Goal: Task Accomplishment & Management: Manage account settings

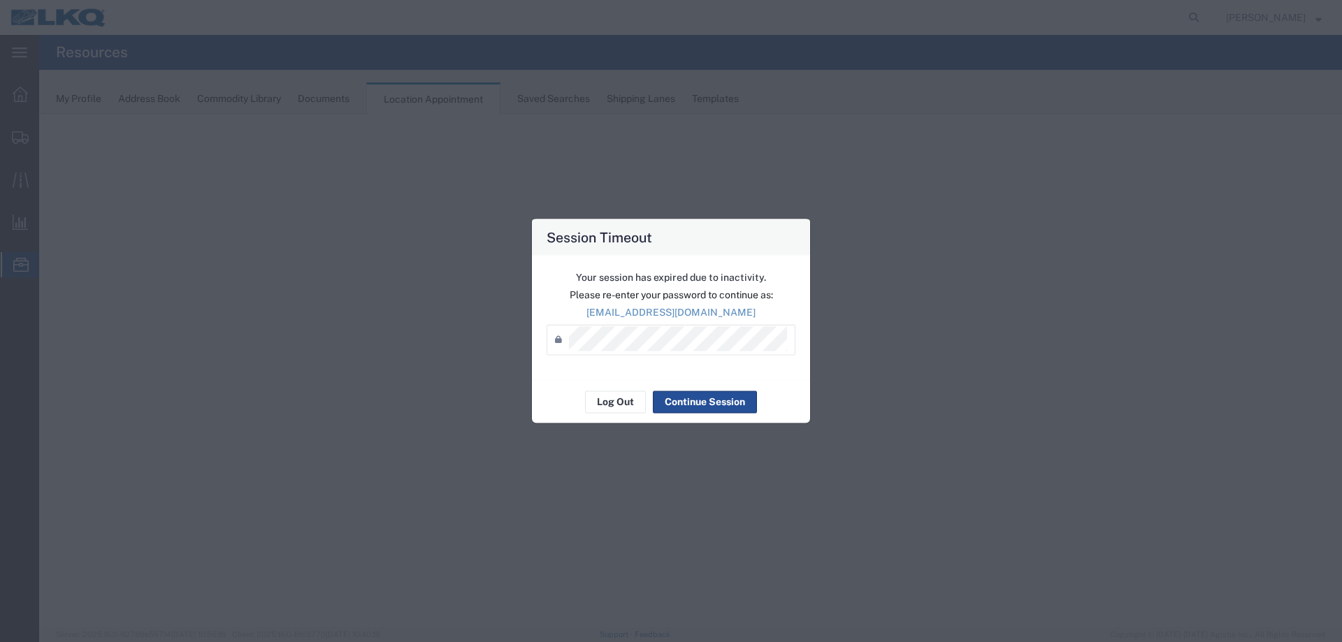
select select "27634"
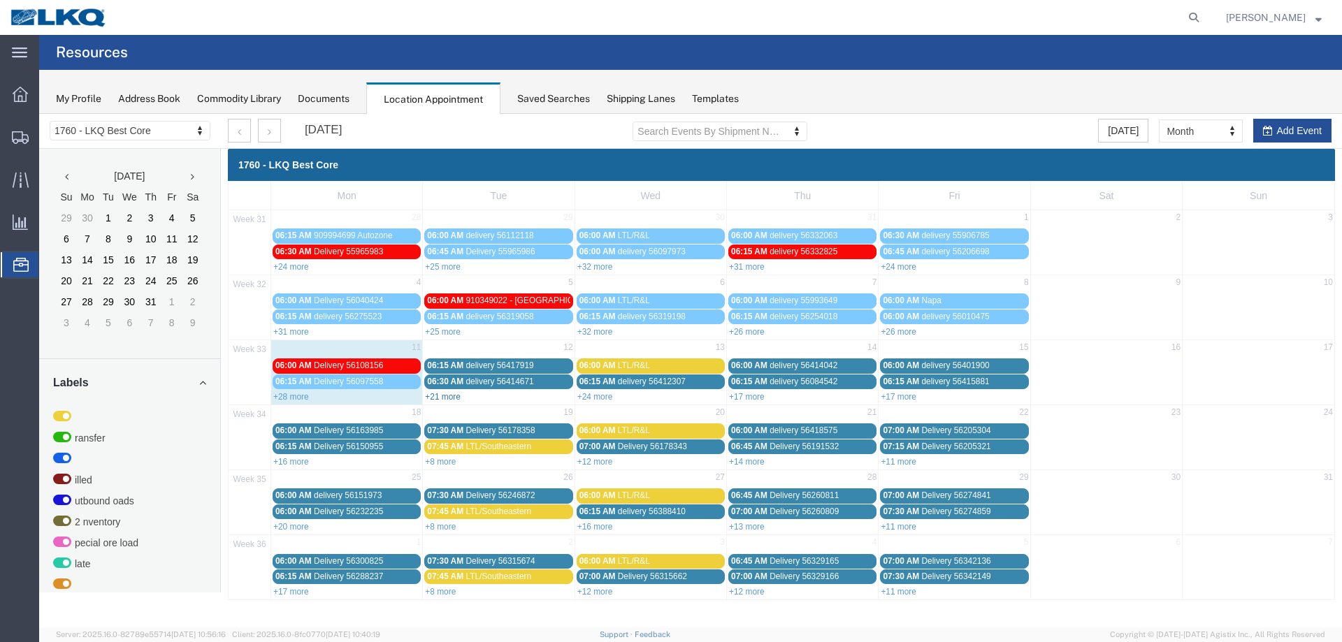
click at [447, 398] on link "+21 more" at bounding box center [443, 397] width 36 height 10
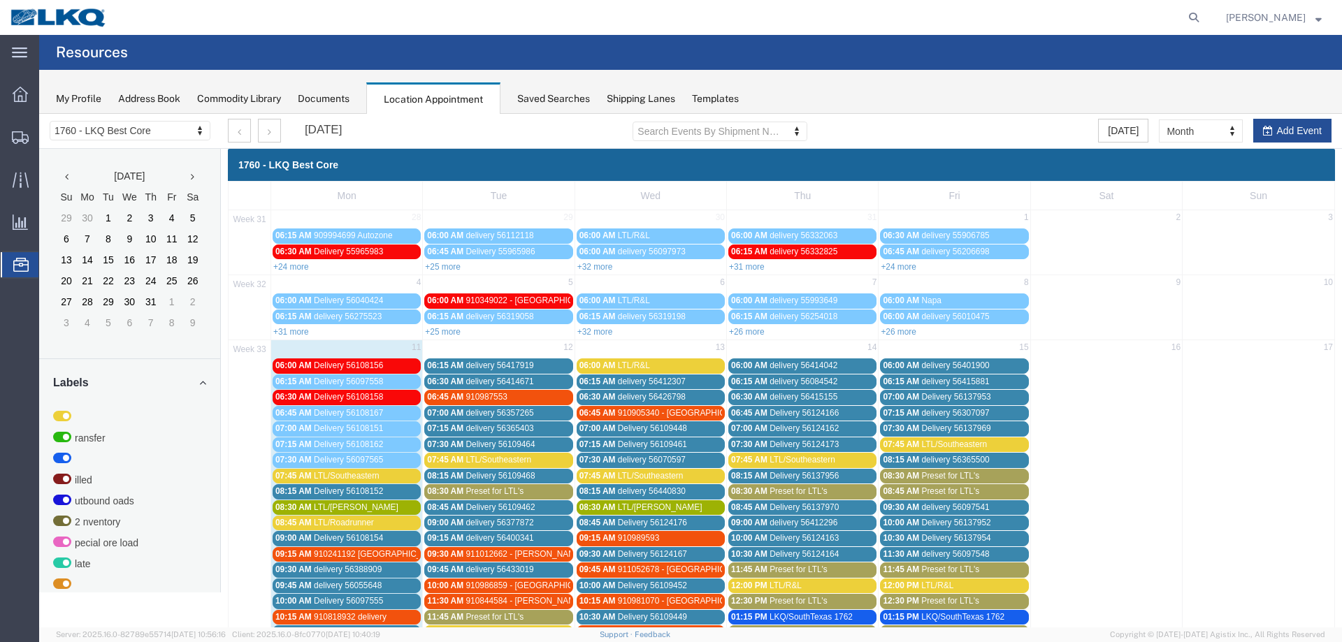
click at [481, 491] on span "Preset for LTL's" at bounding box center [494, 491] width 58 height 10
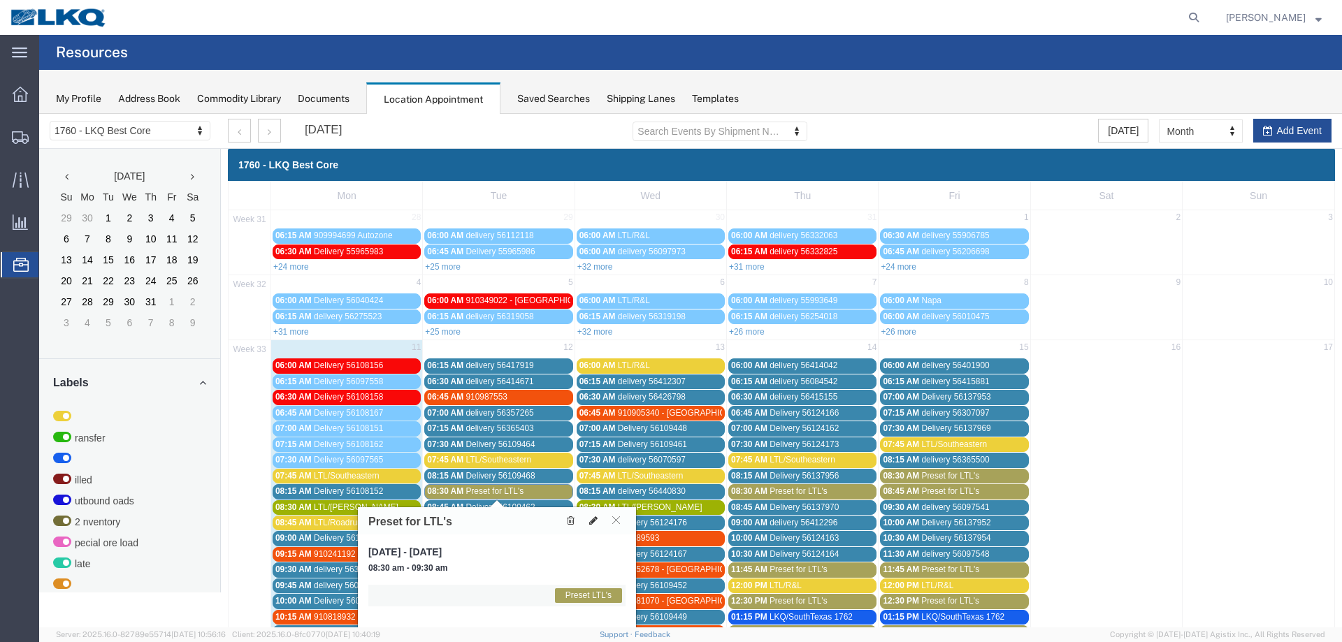
click at [593, 519] on icon at bounding box center [593, 521] width 8 height 10
select select "1"
select select "420"
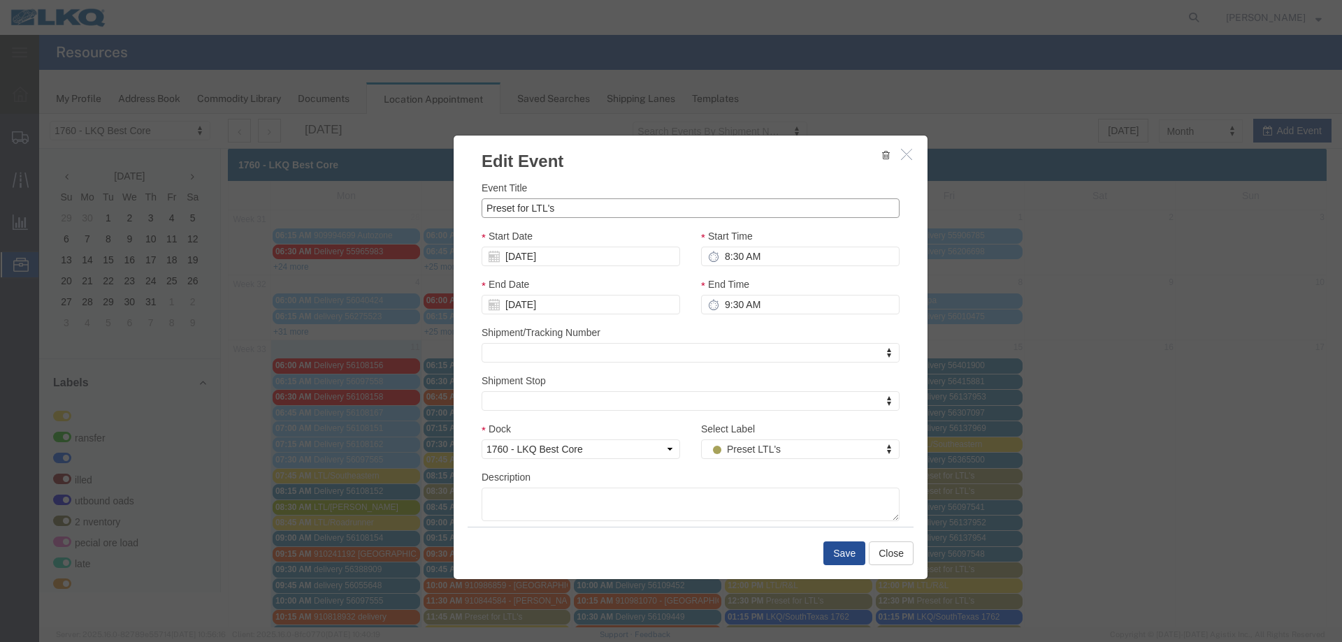
drag, startPoint x: 567, startPoint y: 215, endPoint x: 439, endPoint y: 215, distance: 128.6
click at [439, 215] on div "Edit Event Event Title Preset for LTL's Start Date 08/12/2025 Start Time 8:30 A…" at bounding box center [690, 371] width 1303 height 514
type input "LTL/XPO"
paste textarea "Pro# 330-119344 Po# None Shown Shipper Autozone 4 plts at 1065 lbs Pro# 271-949…"
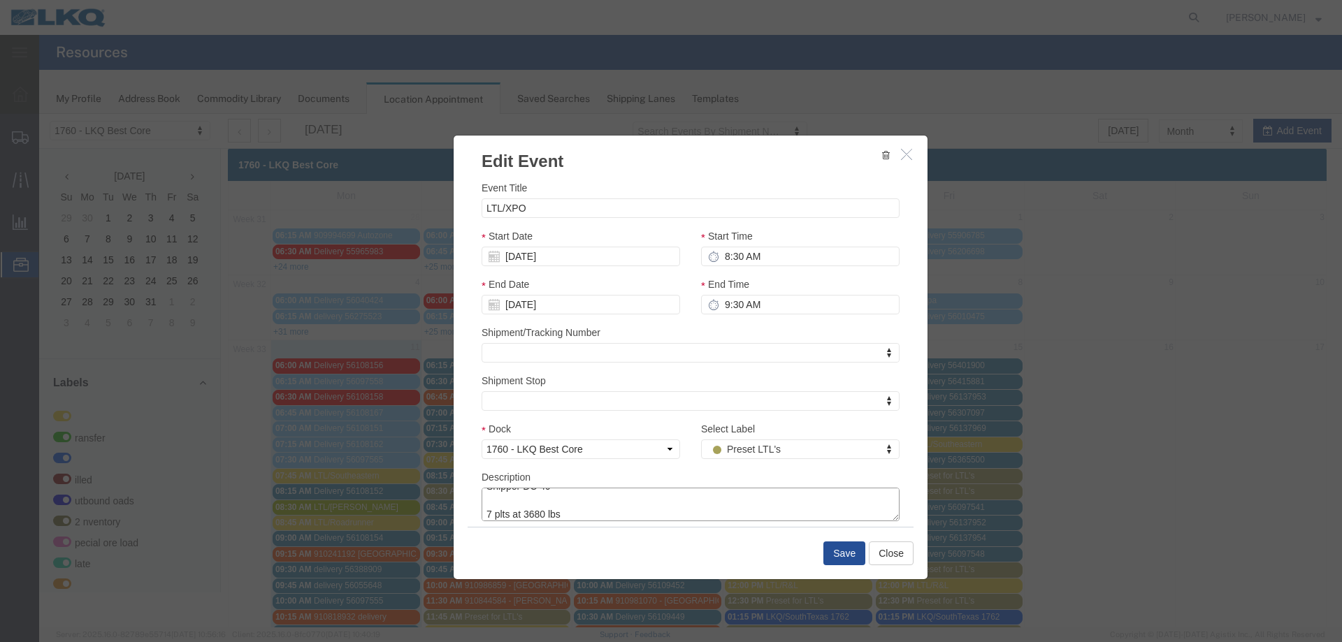
type textarea "Pro# 330-119344 Po# None Shown Shipper Autozone 4 plts at 1065 lbs Pro# 271-949…"
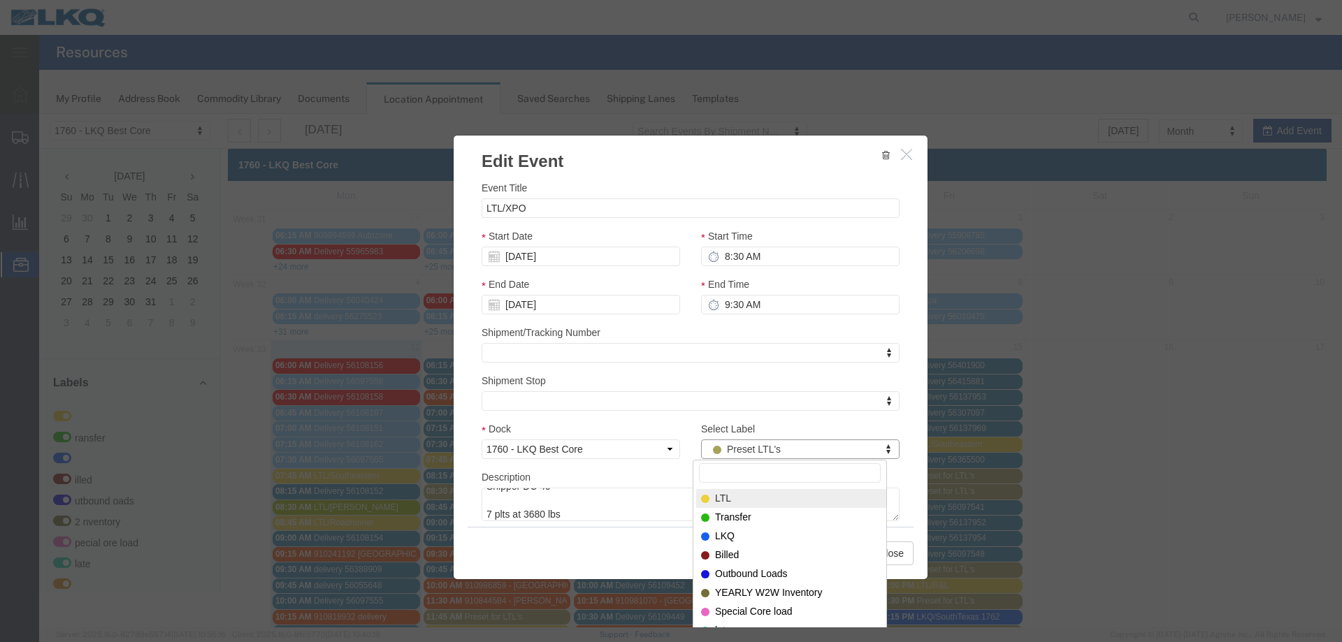
select select "25"
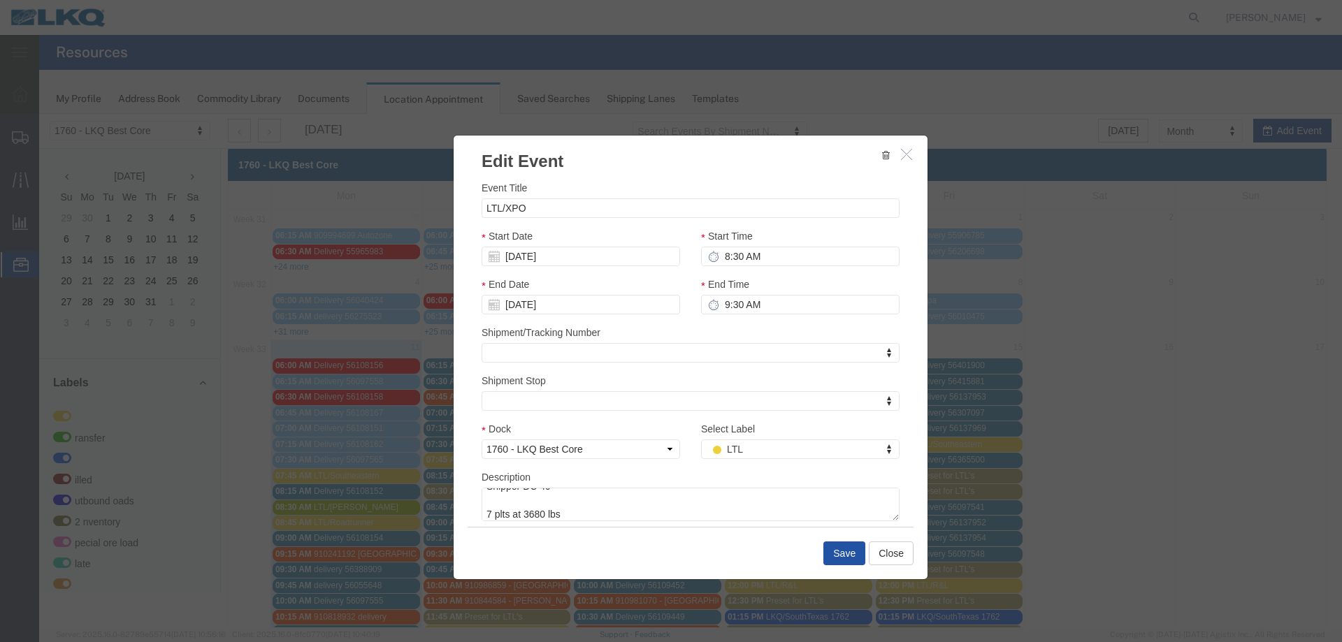
click at [834, 550] on button "Save" at bounding box center [844, 554] width 42 height 24
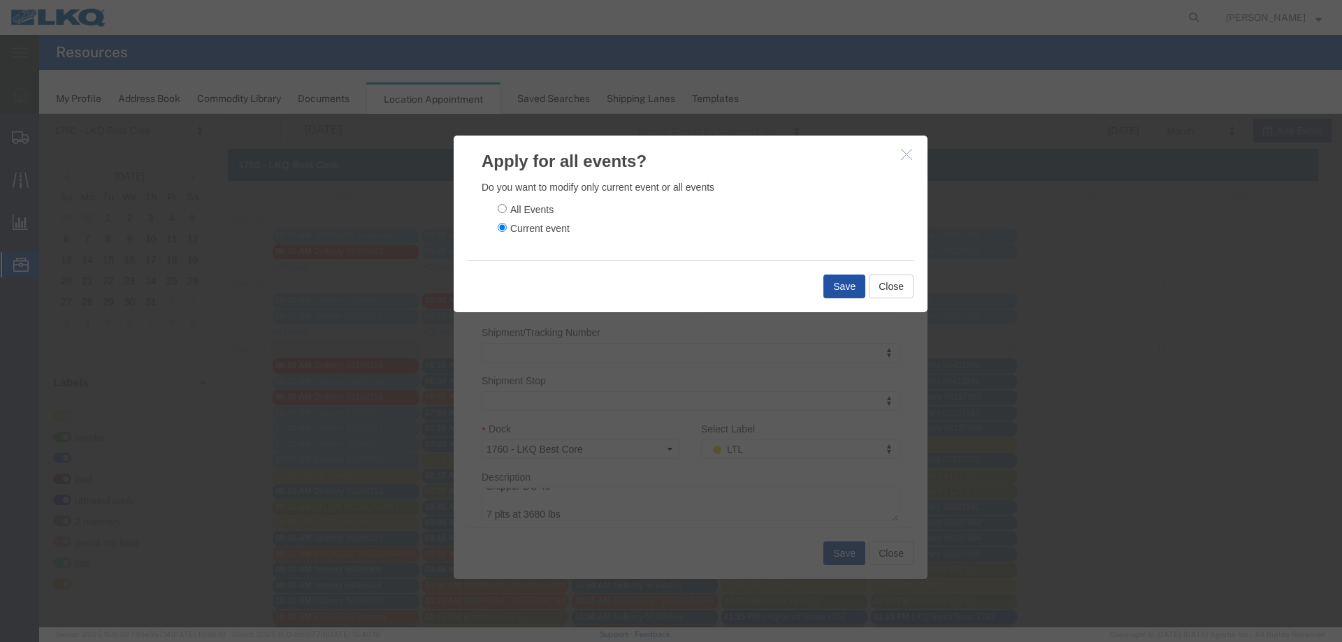
click at [835, 283] on button "Save" at bounding box center [844, 287] width 42 height 24
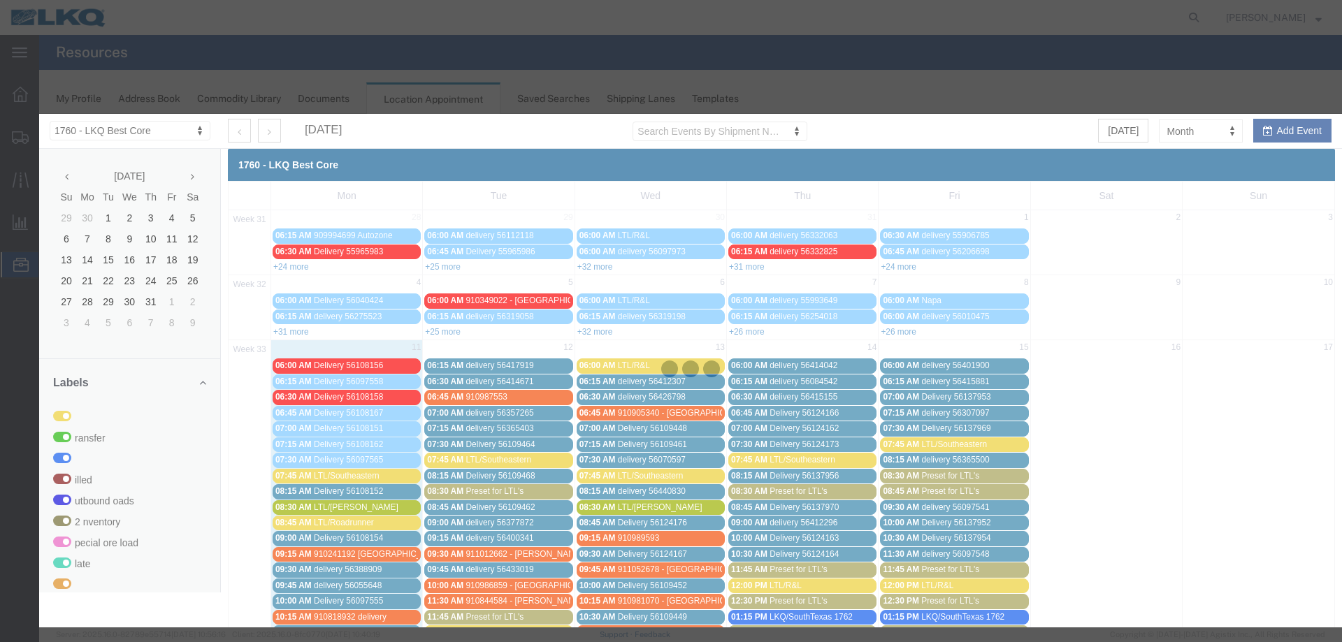
scroll to position [0, 0]
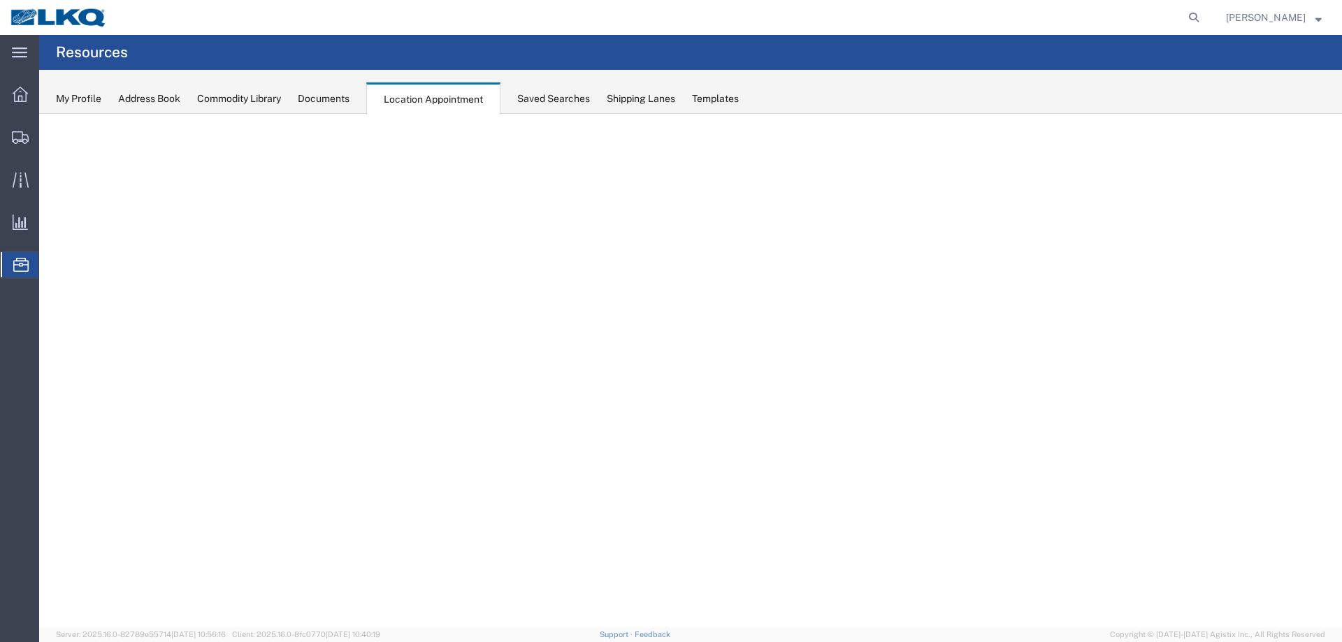
select select "27634"
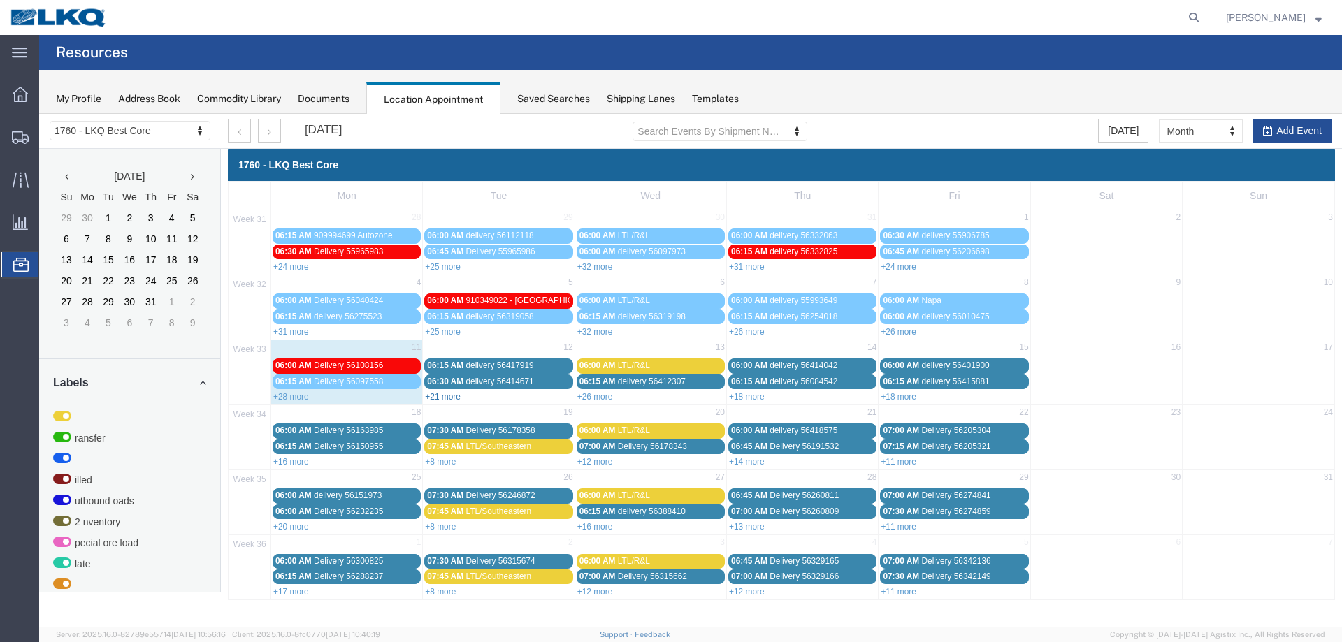
click at [447, 399] on link "+21 more" at bounding box center [443, 397] width 36 height 10
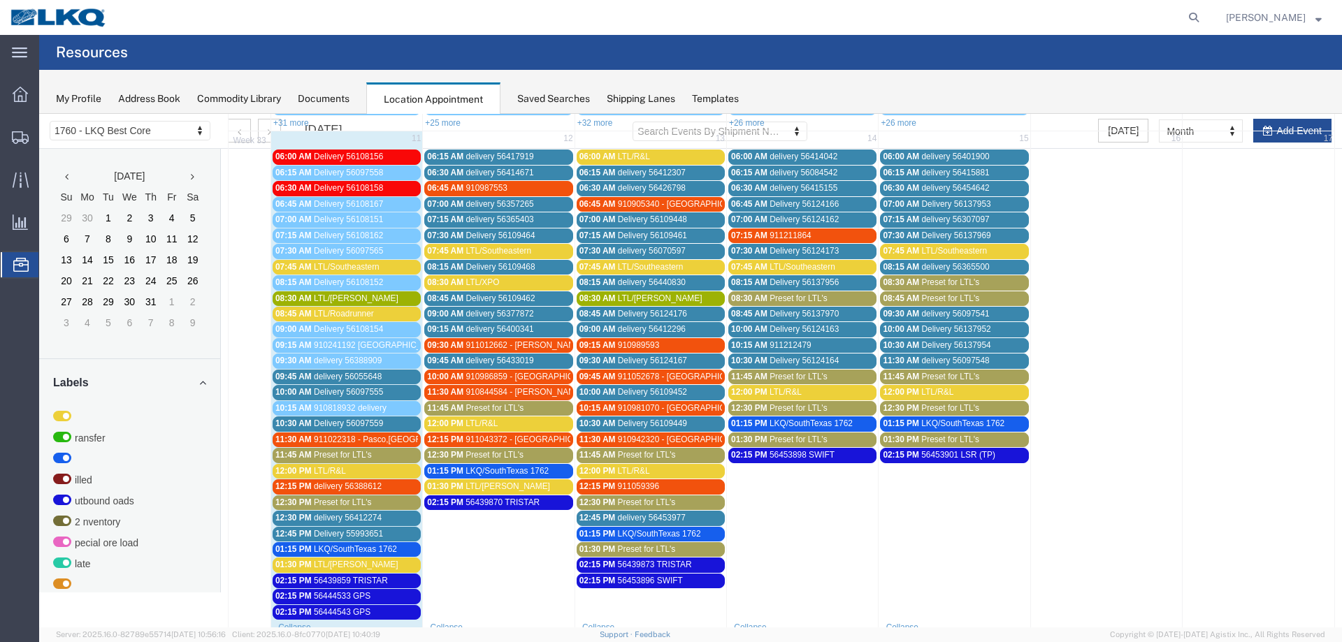
scroll to position [210, 0]
click at [548, 101] on div "Saved Searches" at bounding box center [553, 99] width 73 height 15
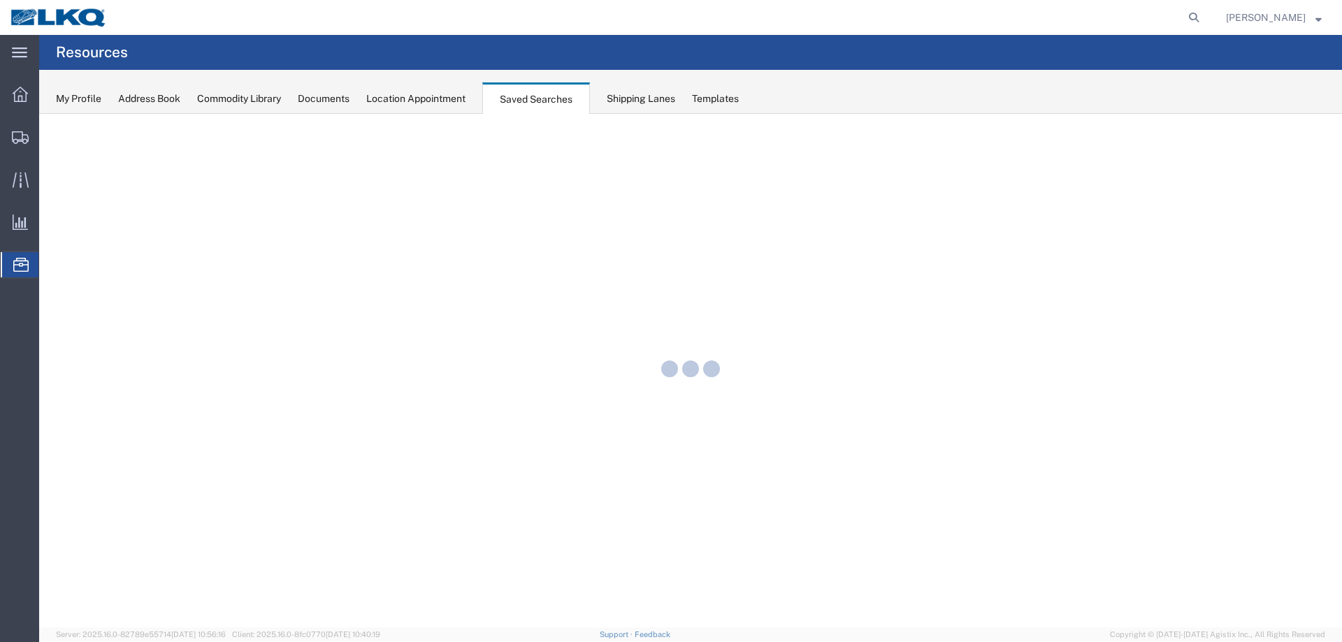
click at [420, 103] on div "Location Appointment" at bounding box center [415, 99] width 99 height 15
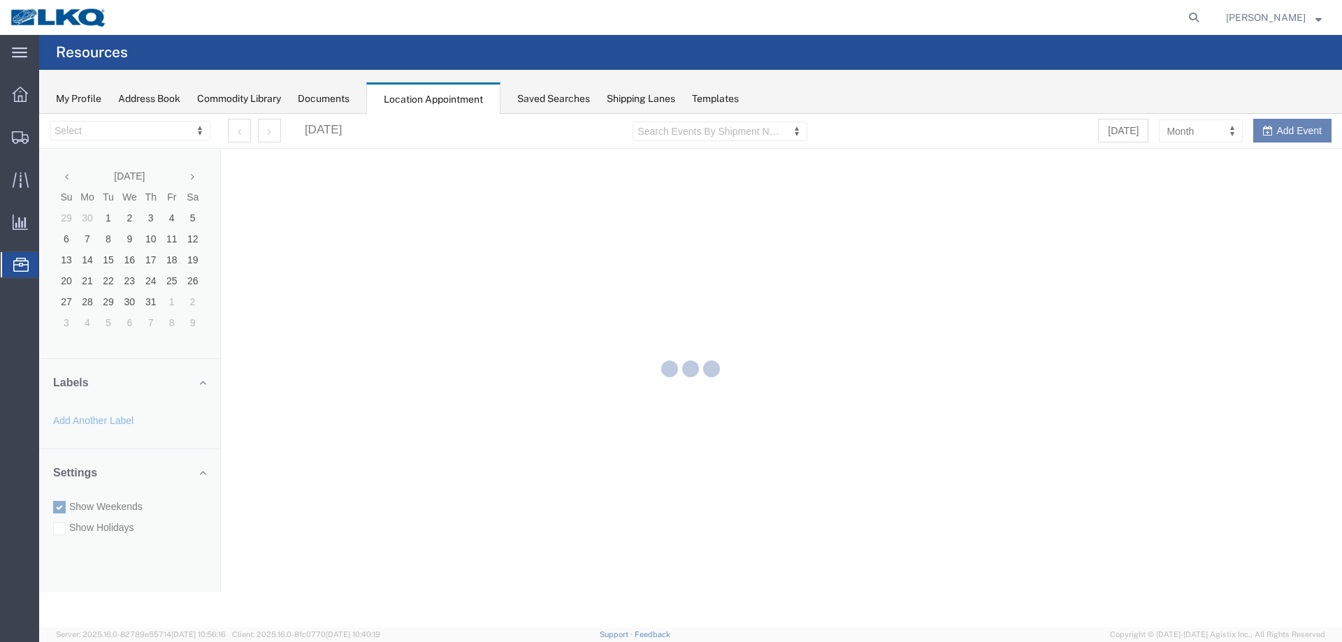
select select "27634"
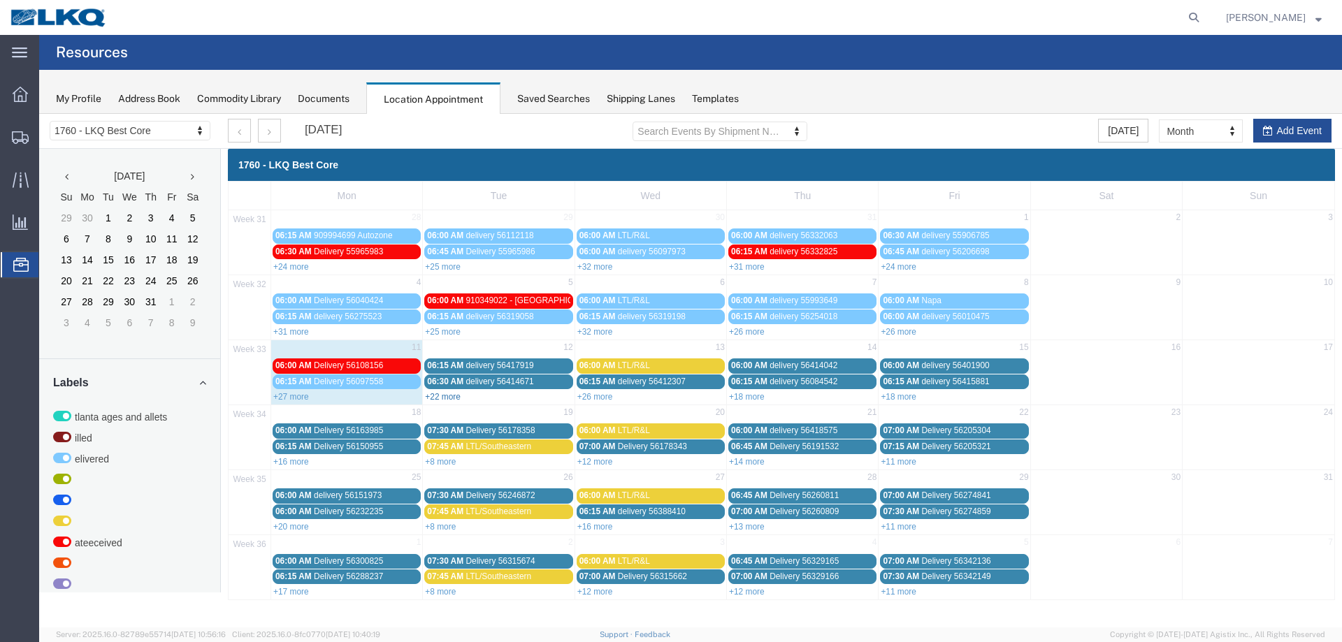
click at [437, 396] on link "+22 more" at bounding box center [443, 397] width 36 height 10
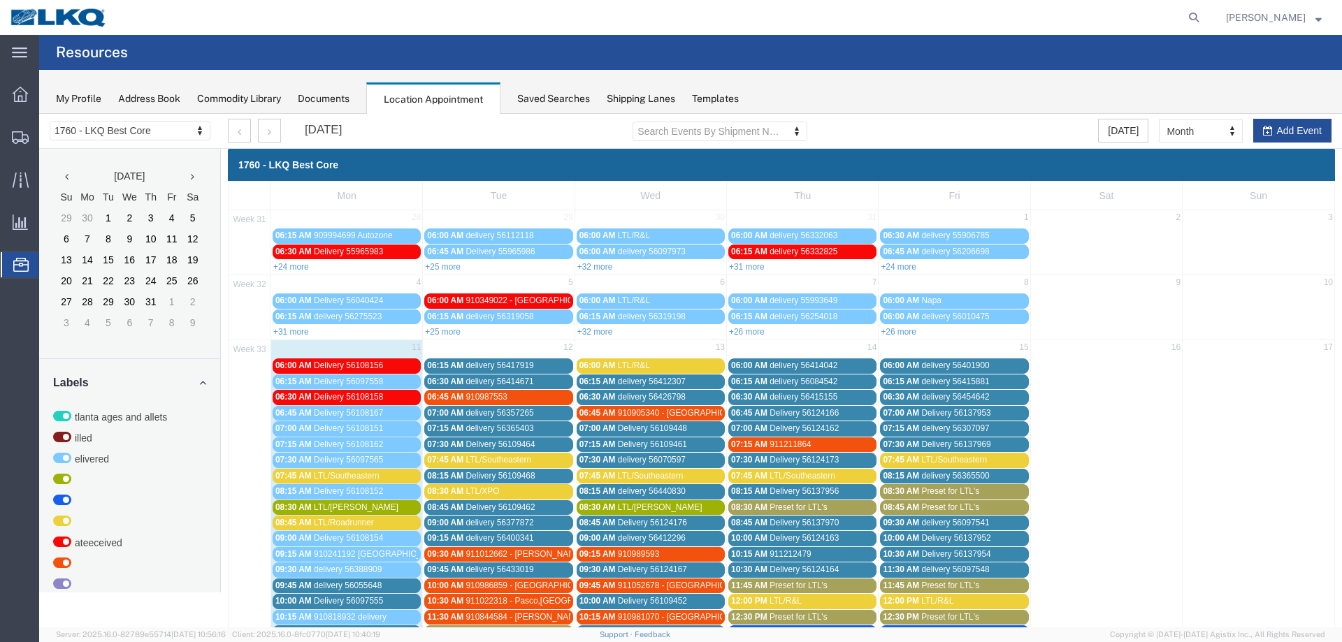
scroll to position [210, 0]
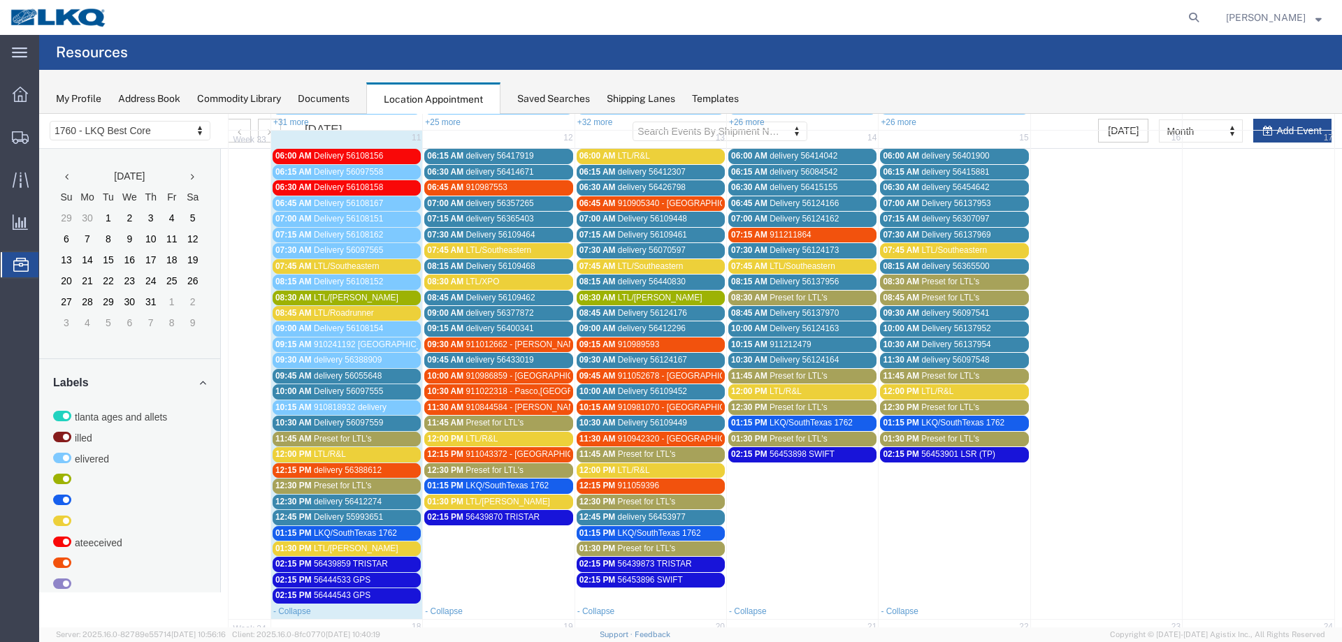
click at [375, 436] on div "11:45 AM Preset for LTL's" at bounding box center [346, 439] width 143 height 10
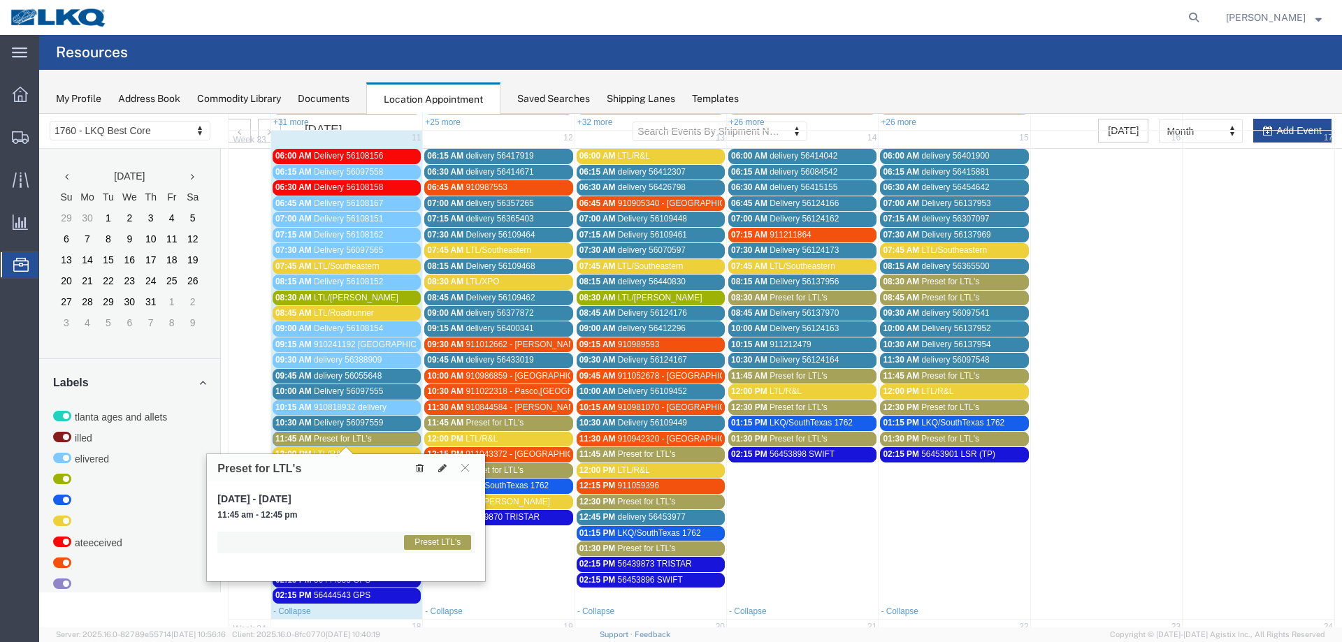
click at [420, 467] on icon at bounding box center [420, 468] width 8 height 10
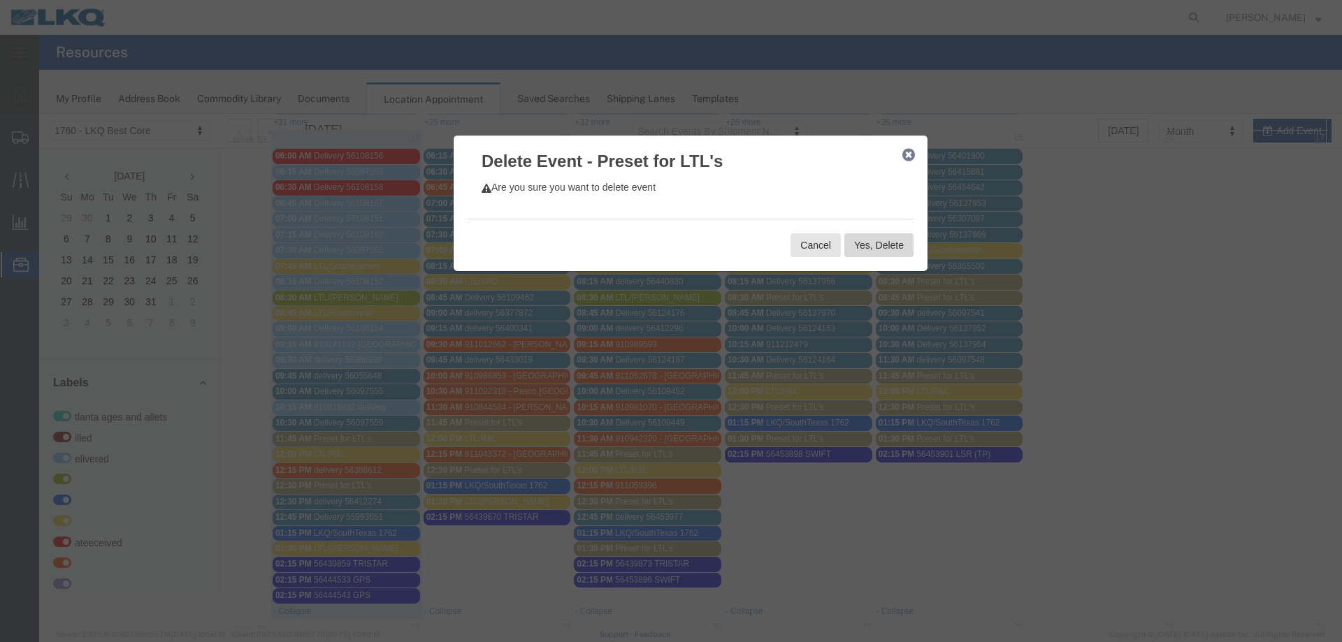
click at [862, 252] on button "Yes, Delete" at bounding box center [878, 245] width 69 height 24
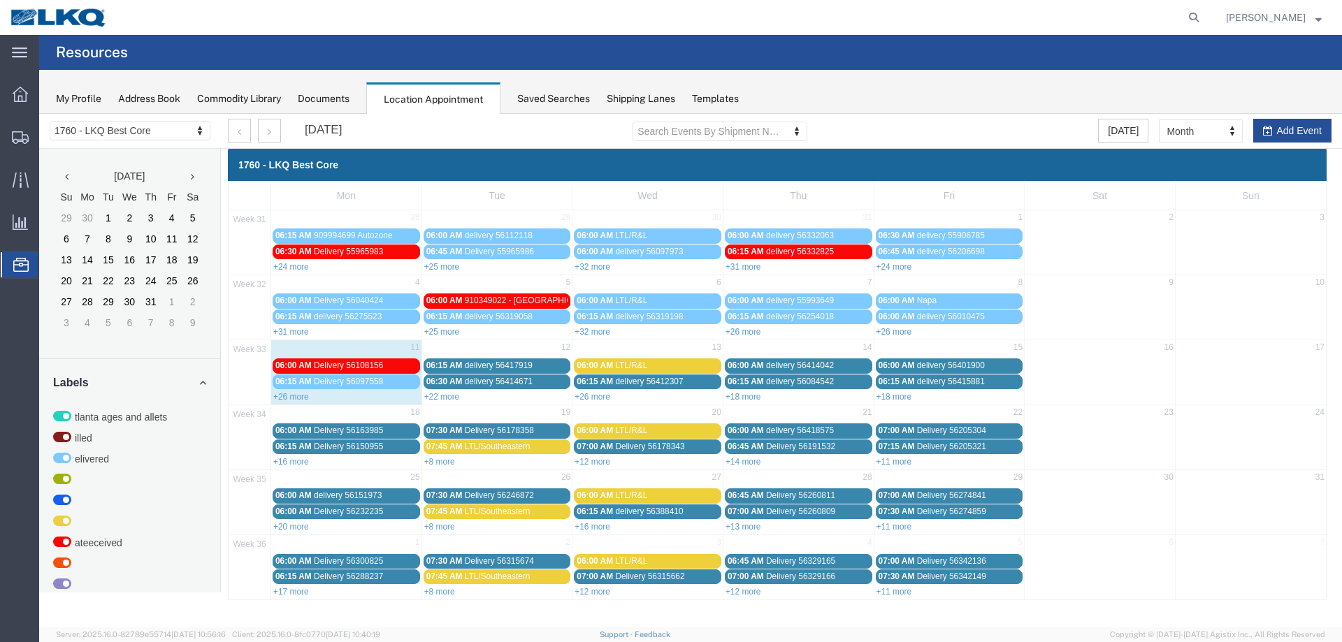
scroll to position [0, 0]
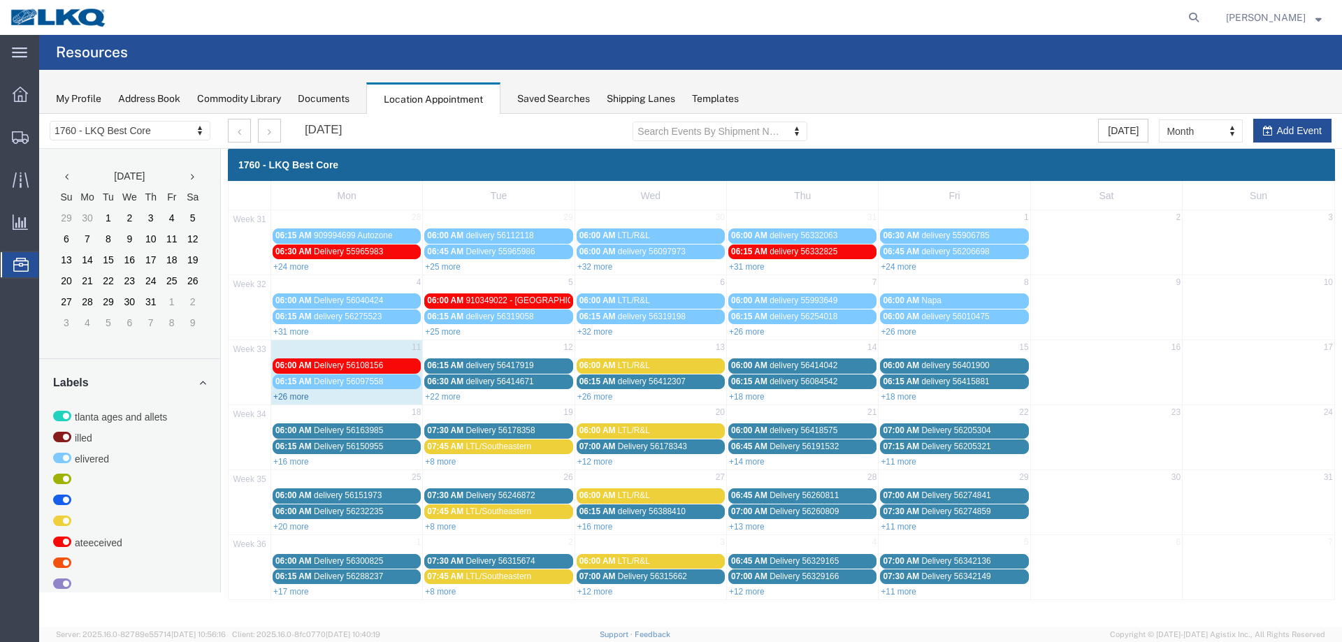
click at [289, 396] on link "+26 more" at bounding box center [291, 397] width 36 height 10
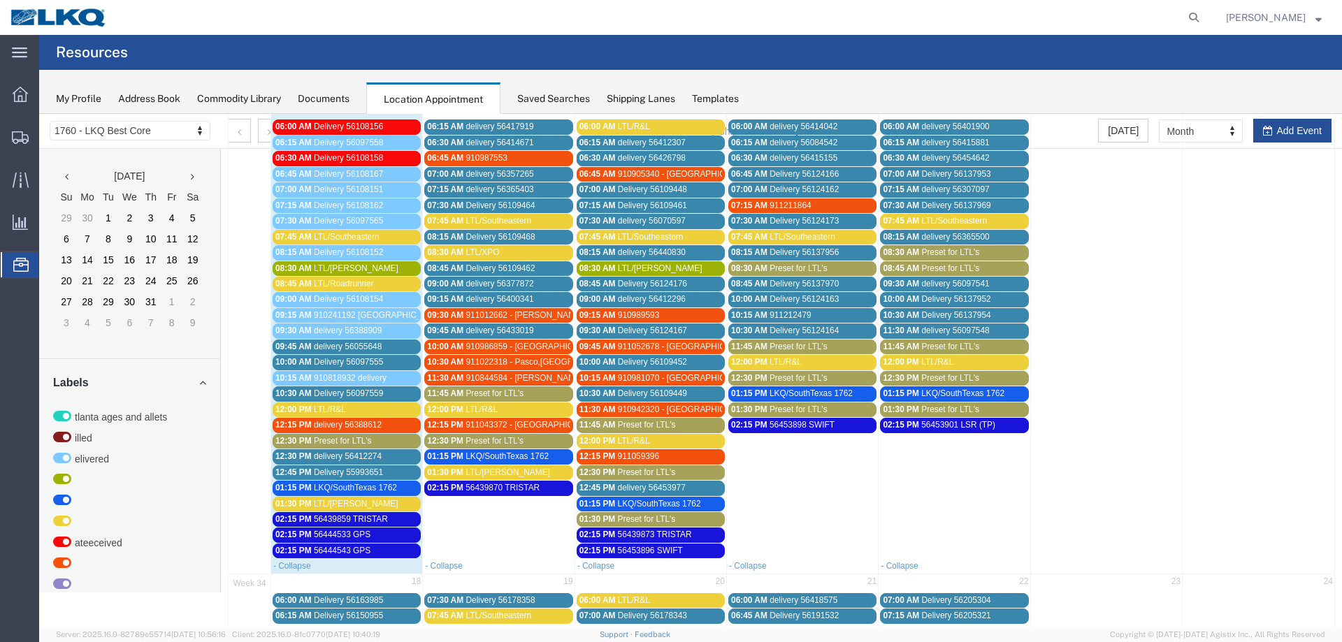
scroll to position [280, 0]
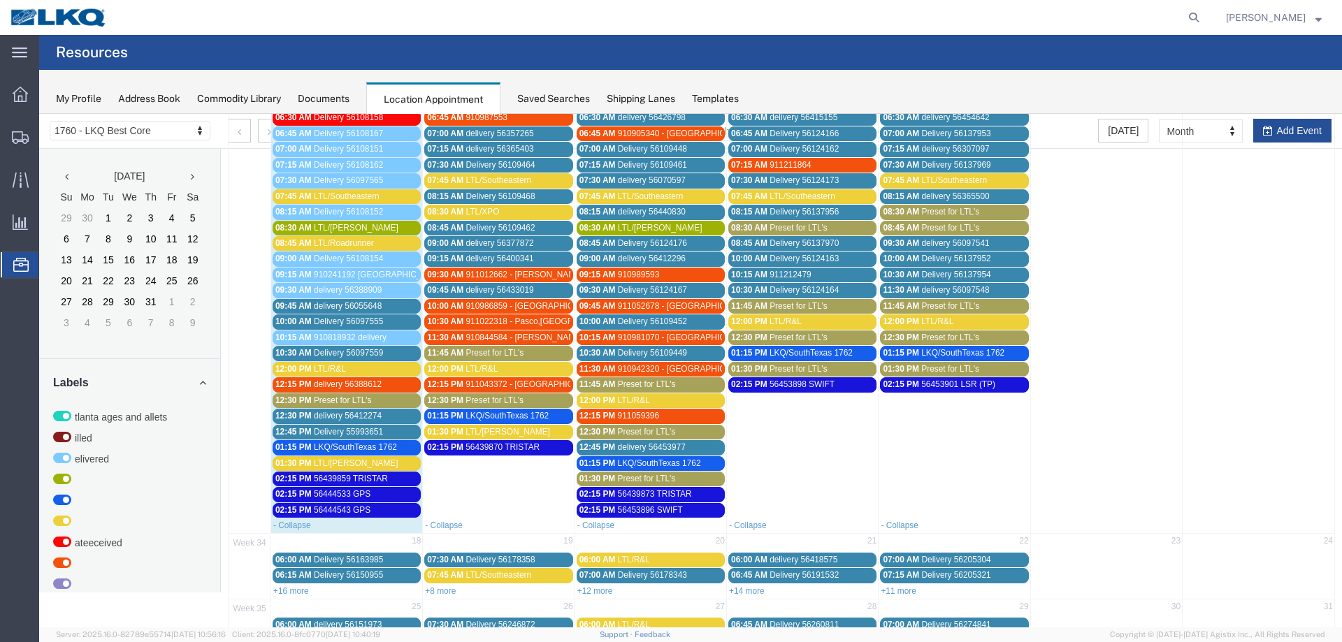
click at [340, 400] on span "Preset for LTL's" at bounding box center [343, 401] width 58 height 10
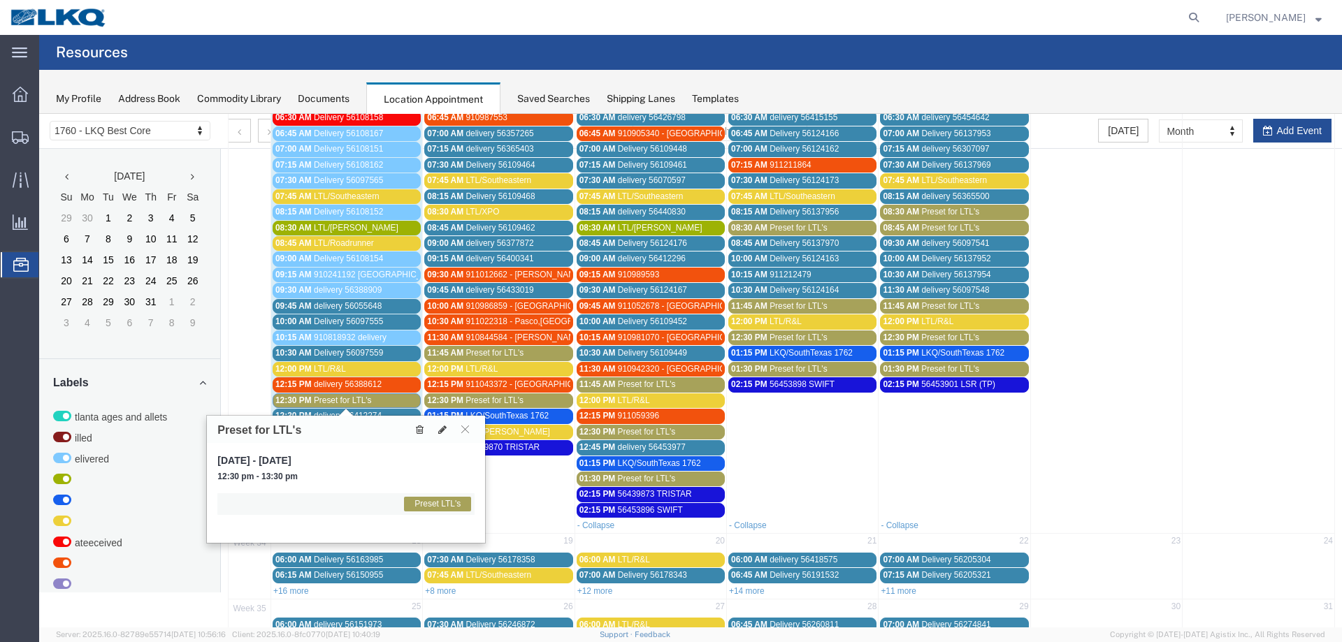
click at [419, 433] on icon at bounding box center [420, 430] width 8 height 10
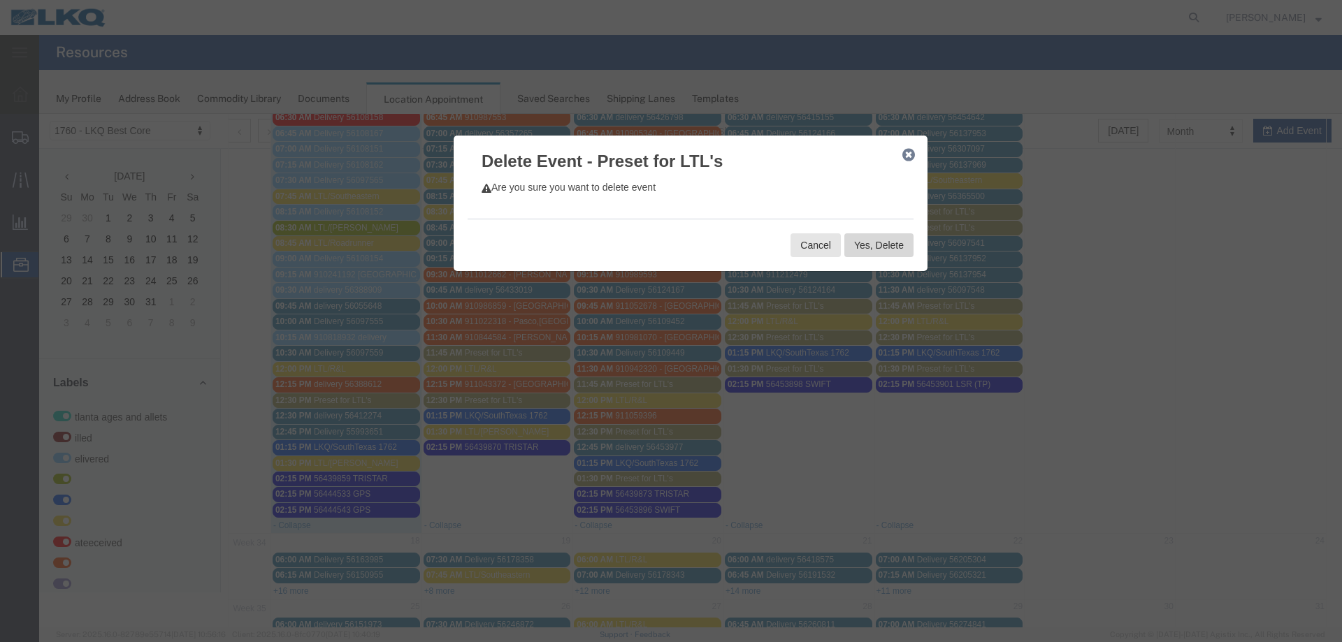
click at [879, 245] on button "Yes, Delete" at bounding box center [878, 245] width 69 height 24
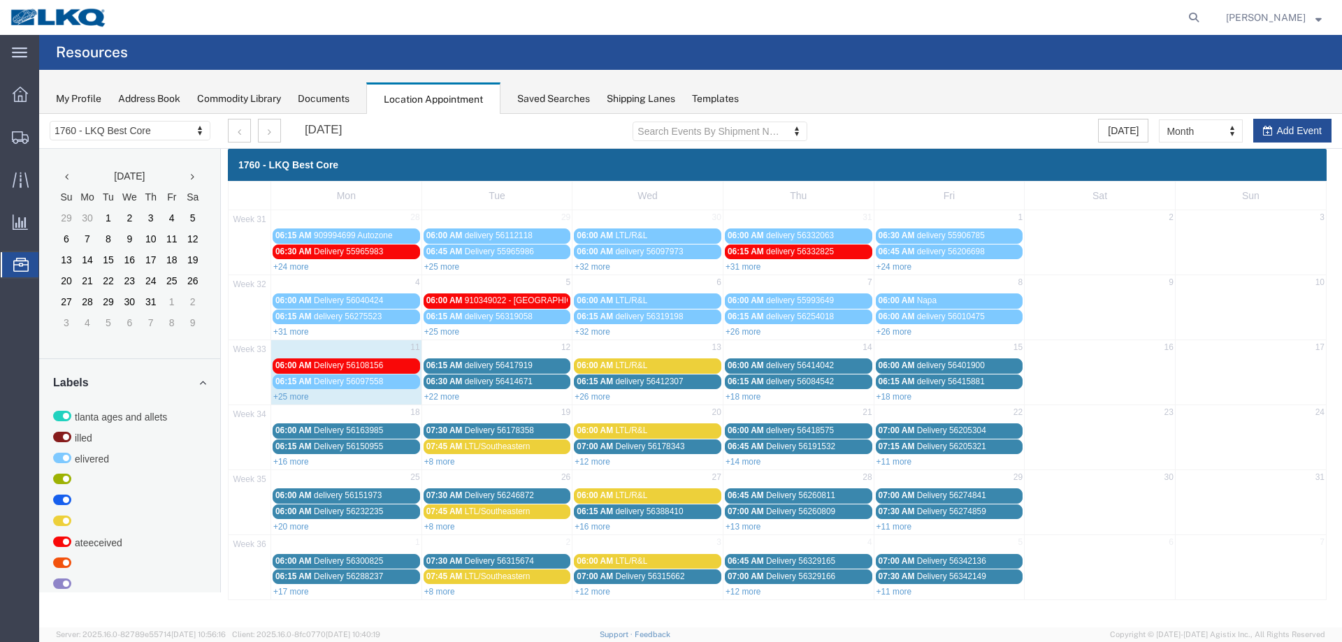
scroll to position [0, 0]
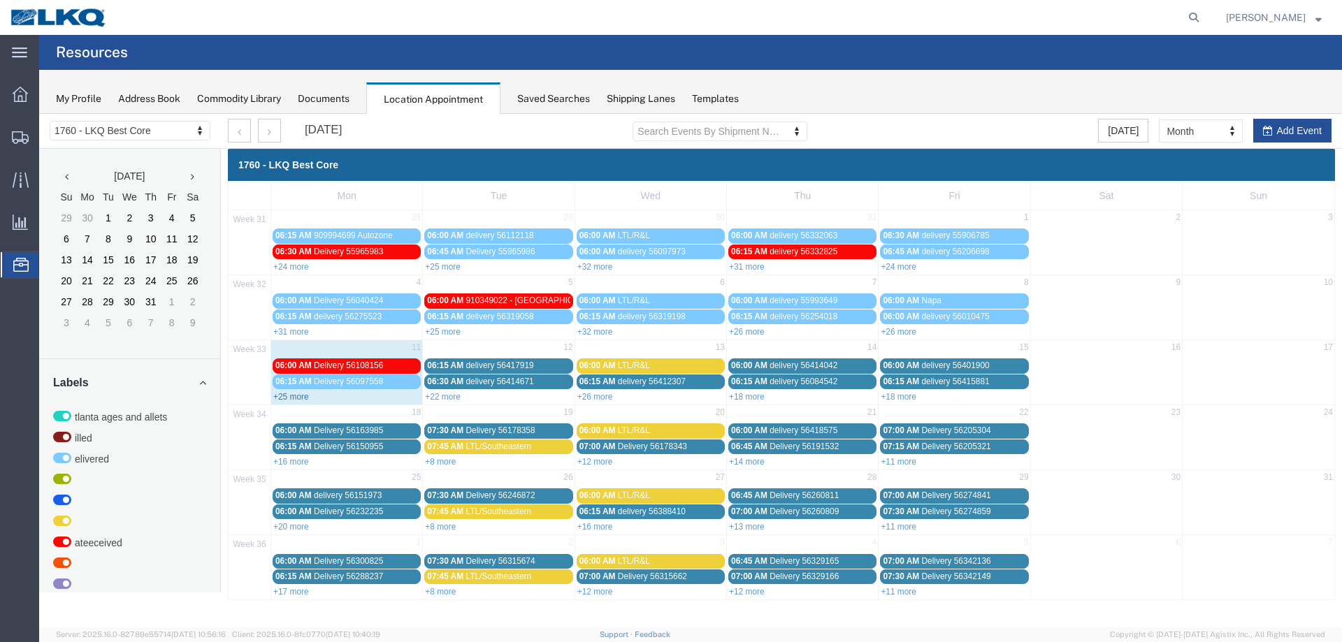
click at [294, 396] on link "+25 more" at bounding box center [291, 397] width 36 height 10
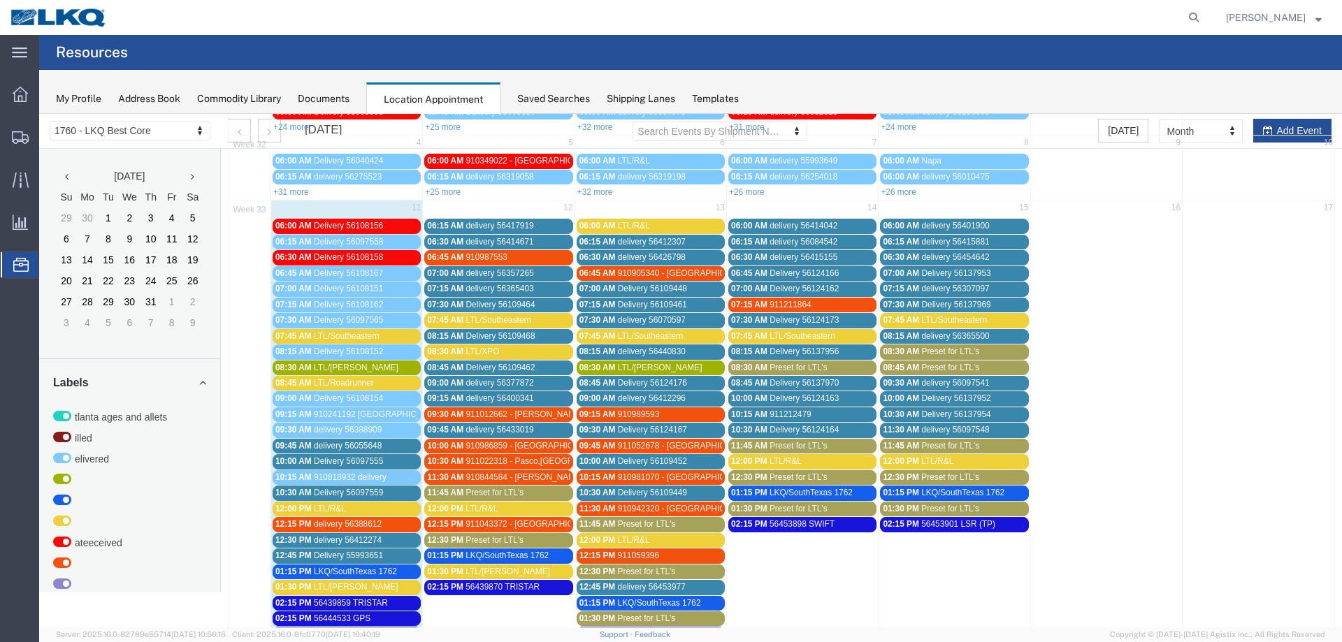
scroll to position [210, 0]
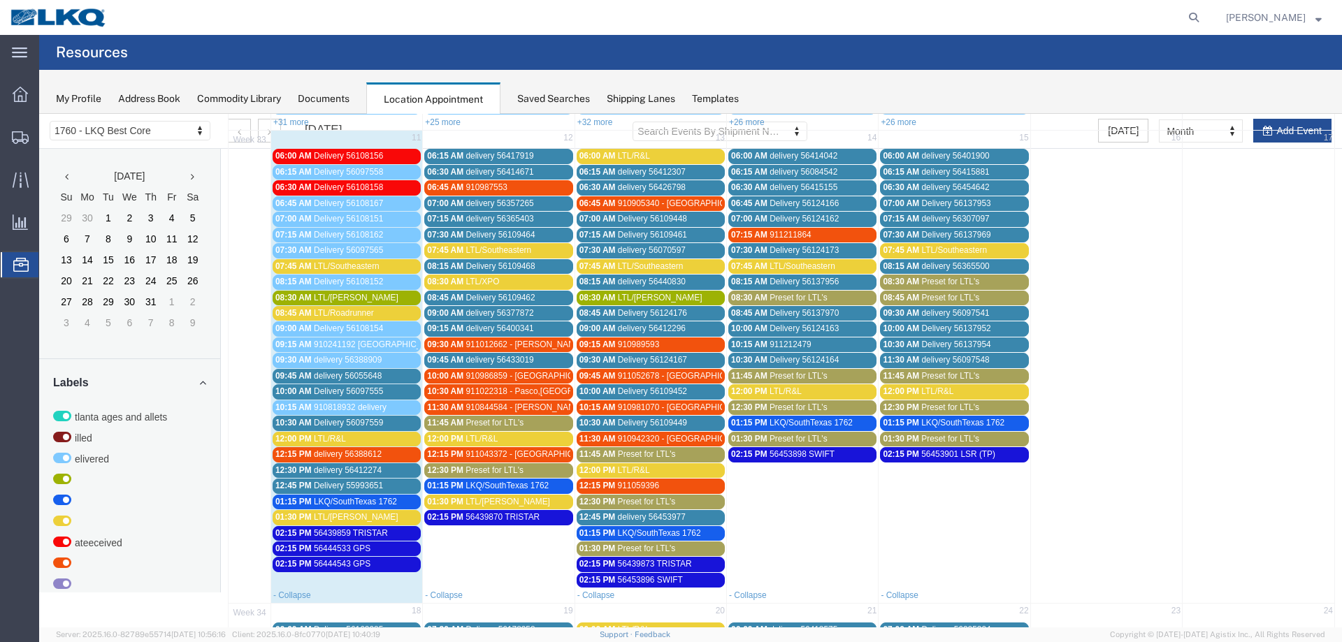
click at [393, 472] on div "12:30 PM delivery 56412274" at bounding box center [346, 470] width 143 height 10
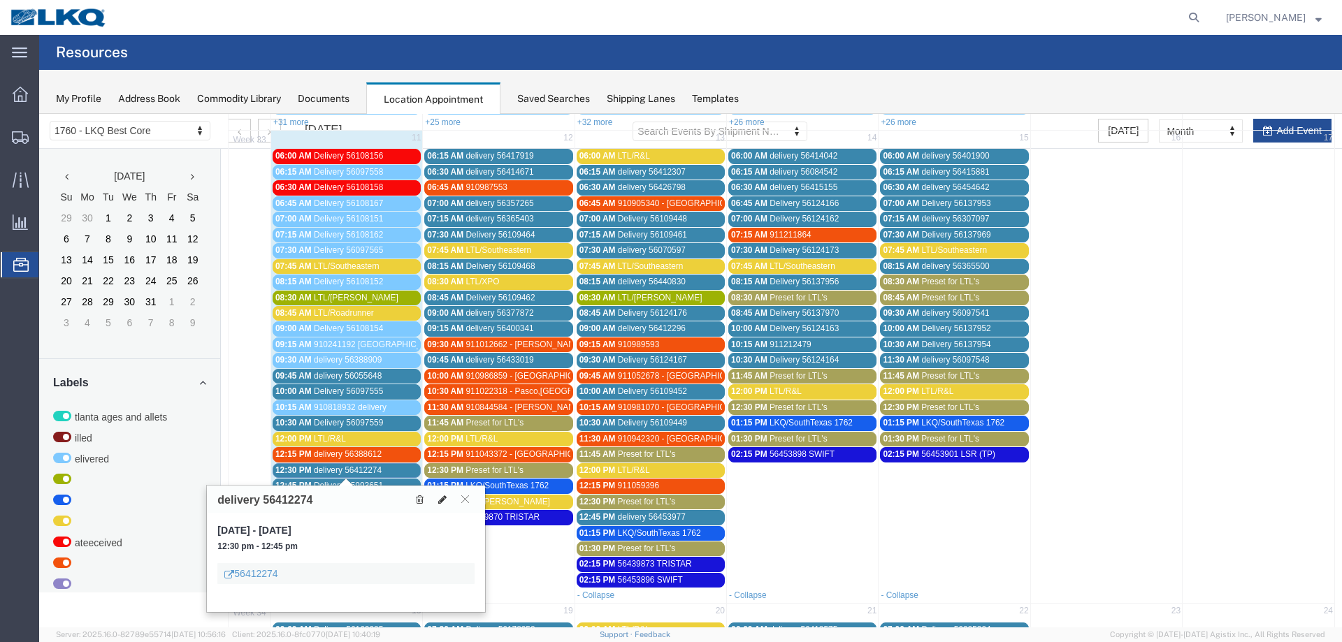
click at [442, 502] on icon at bounding box center [442, 500] width 8 height 10
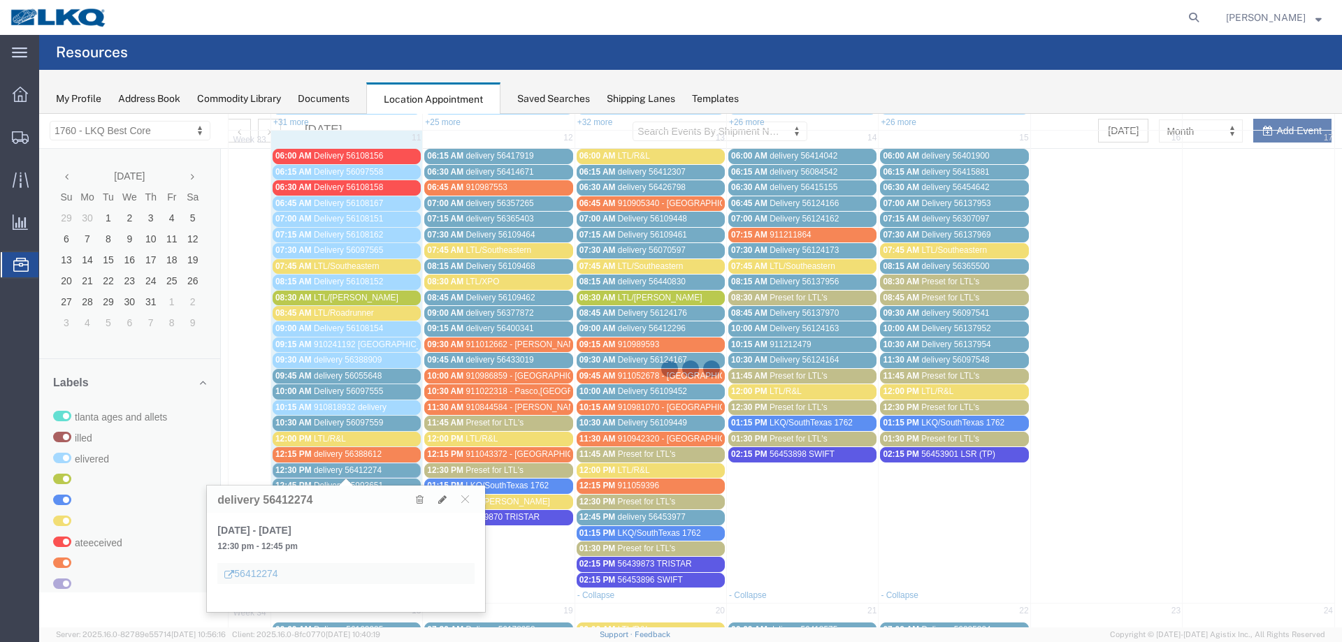
select select "1"
select select
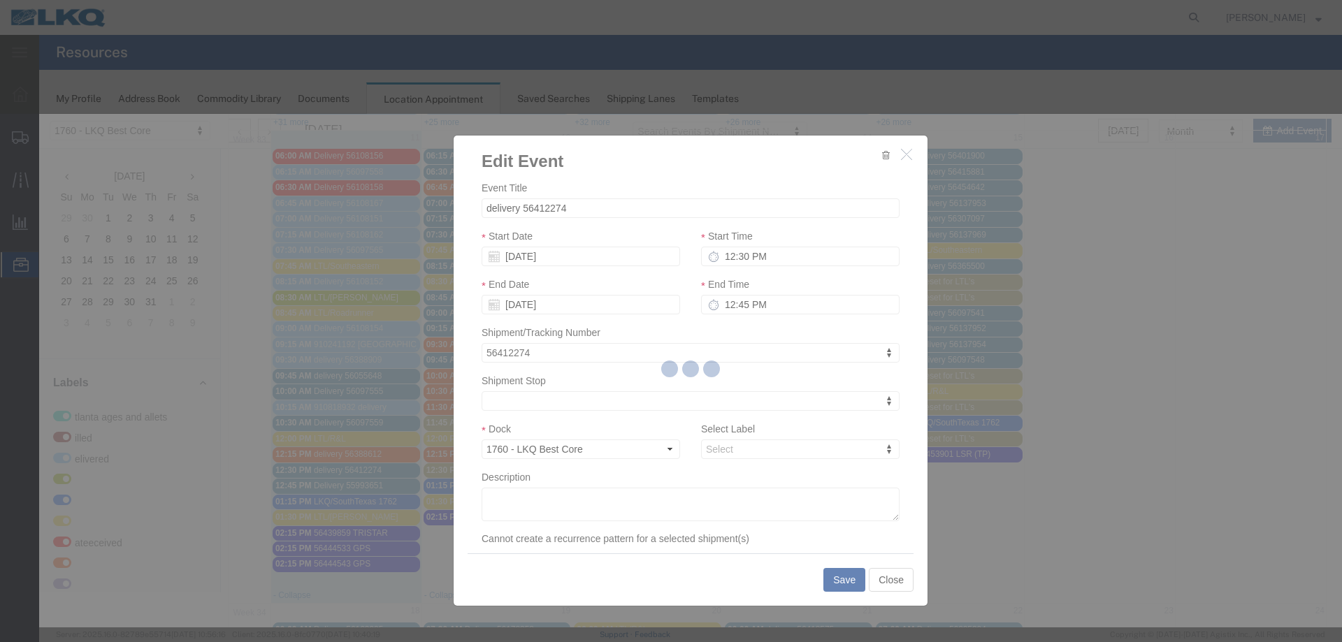
select select
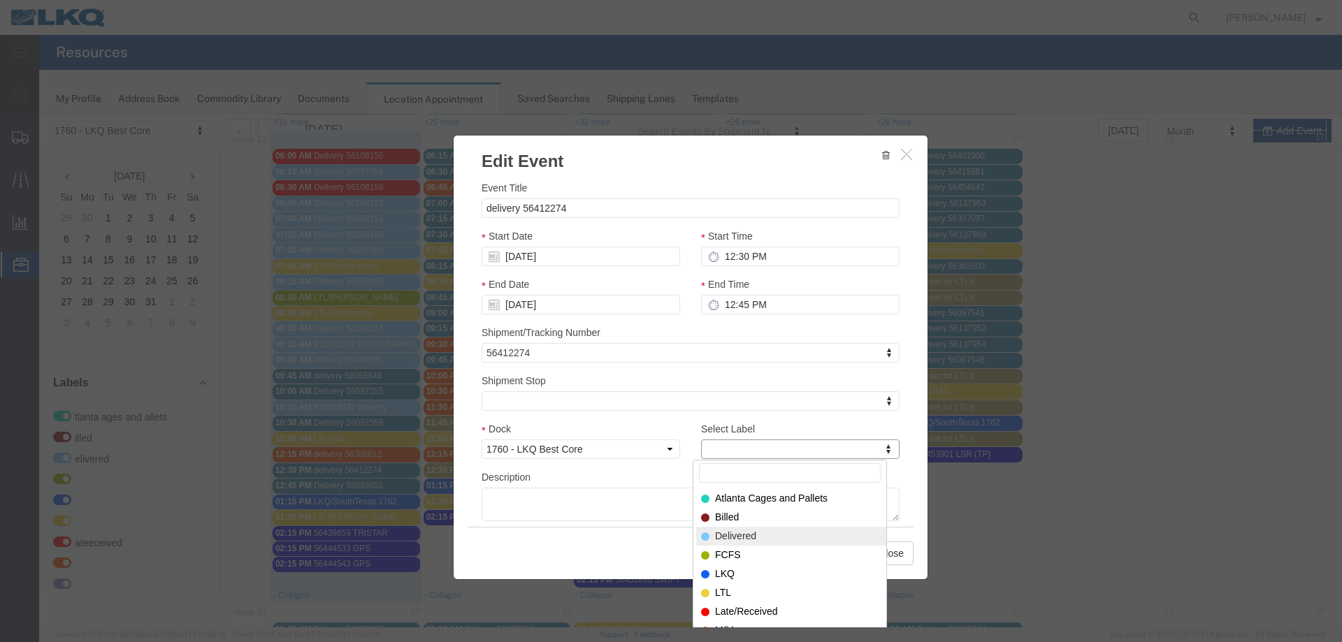
select select "40"
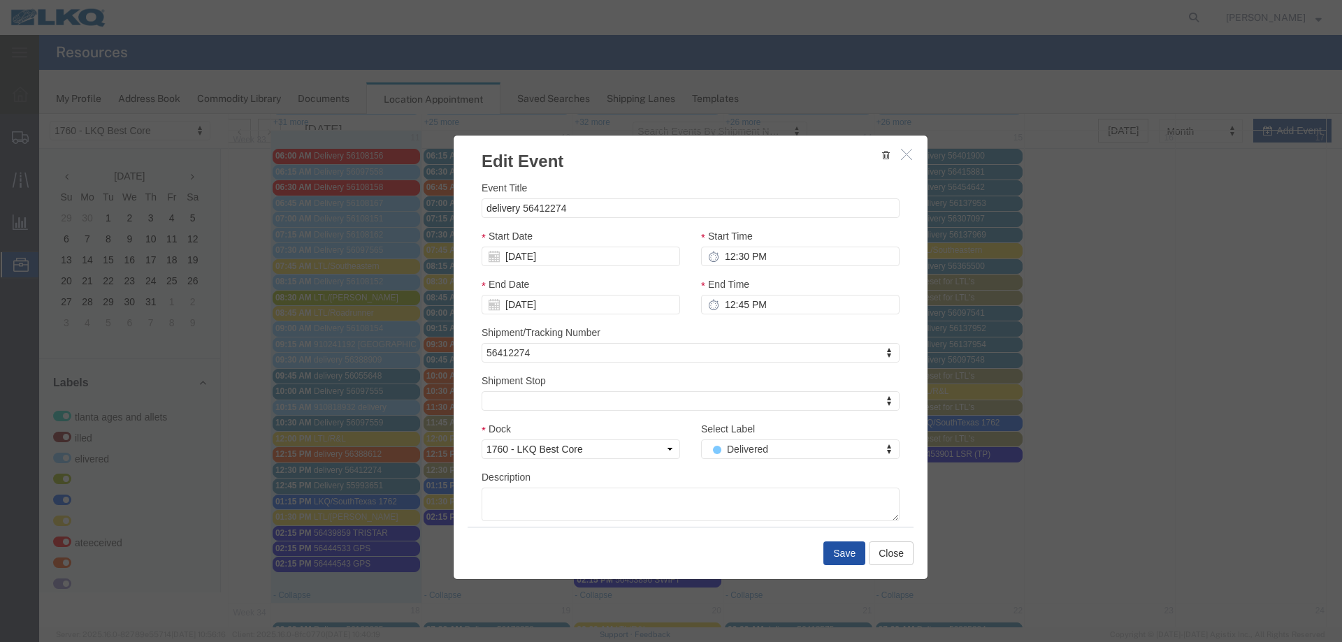
click at [824, 551] on button "Save" at bounding box center [844, 554] width 42 height 24
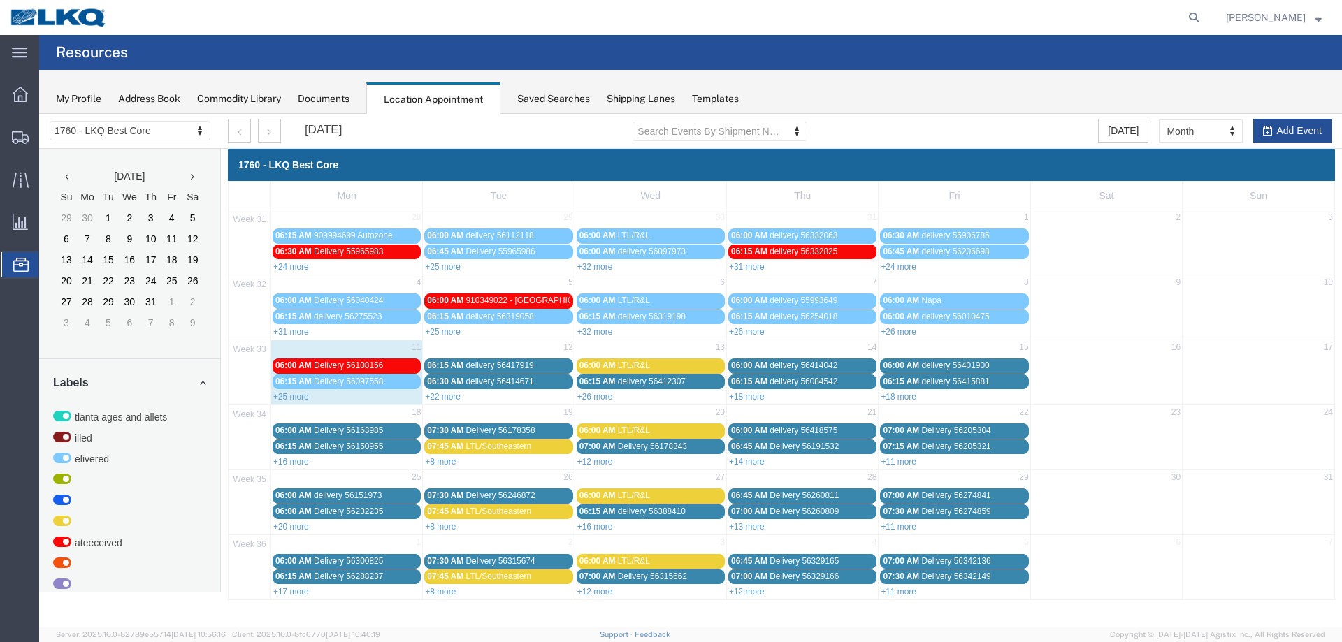
scroll to position [0, 0]
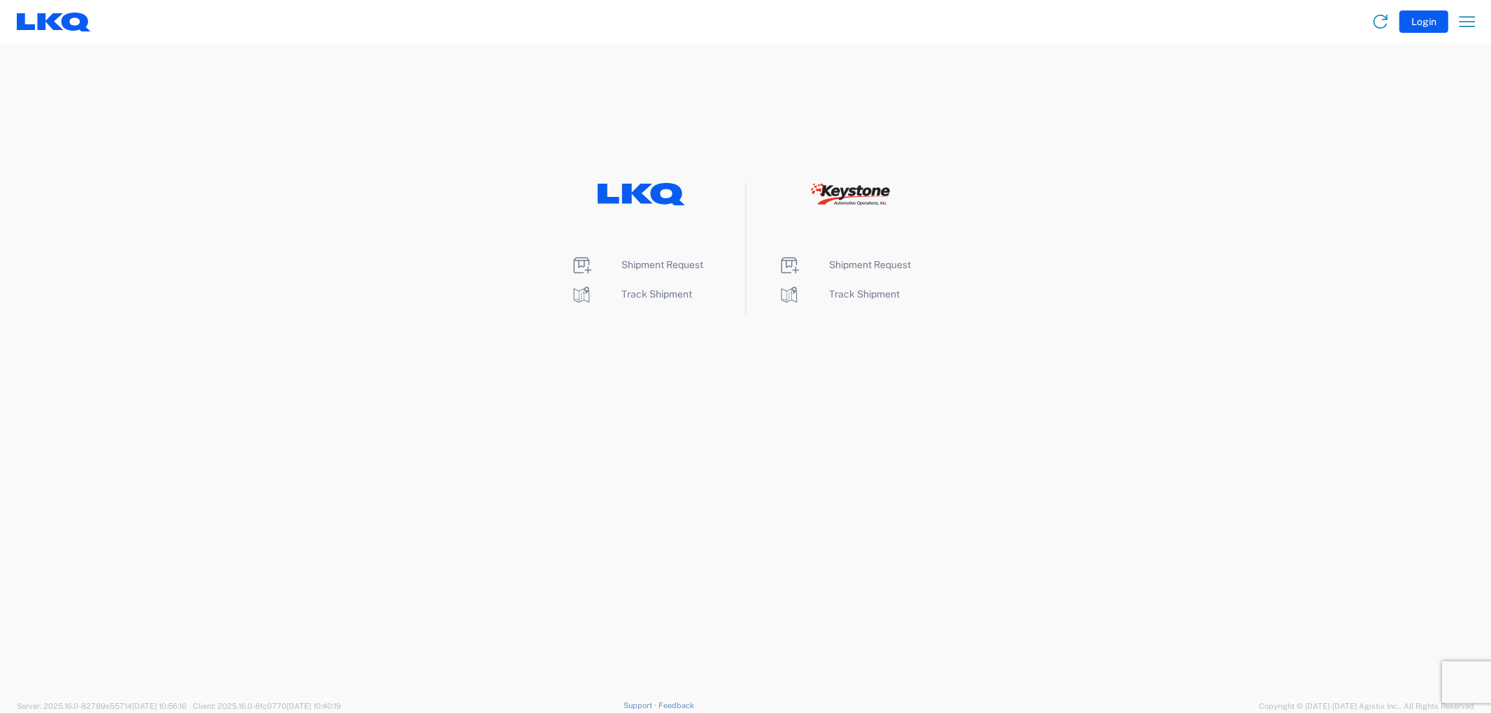
click at [636, 273] on li "Shipment Request" at bounding box center [641, 265] width 143 height 22
click at [643, 262] on span "Shipment Request" at bounding box center [663, 264] width 82 height 11
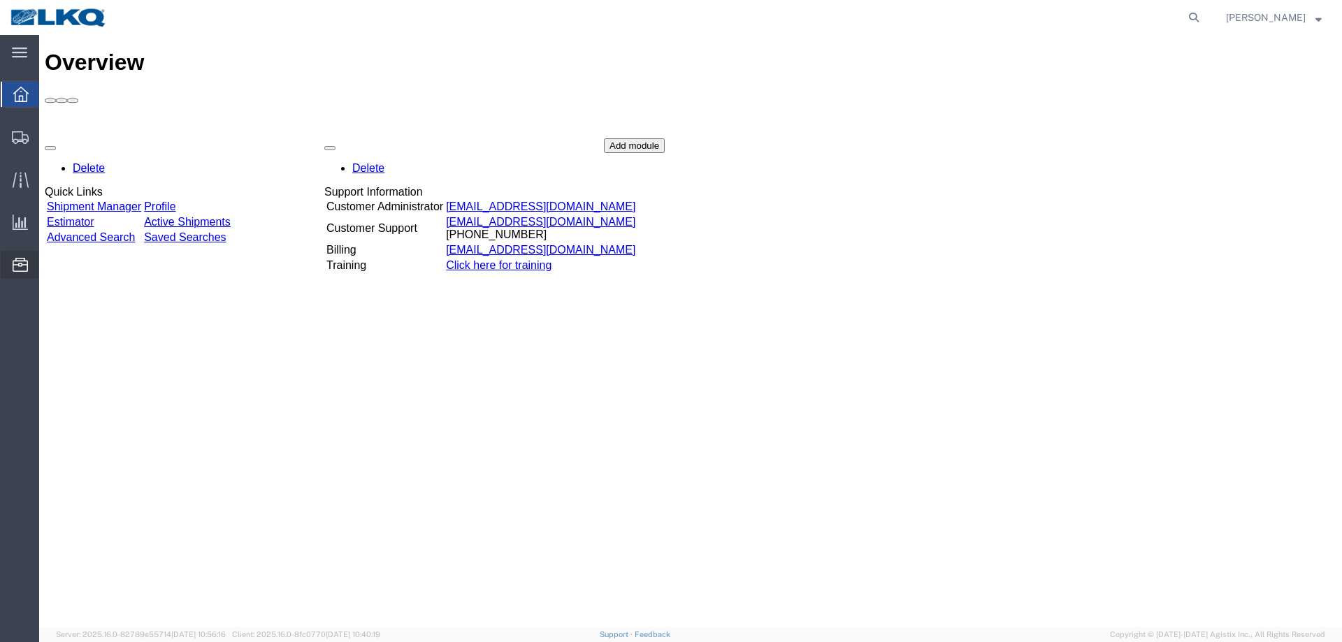
click at [0, 0] on span "Location Appointment" at bounding box center [0, 0] width 0 height 0
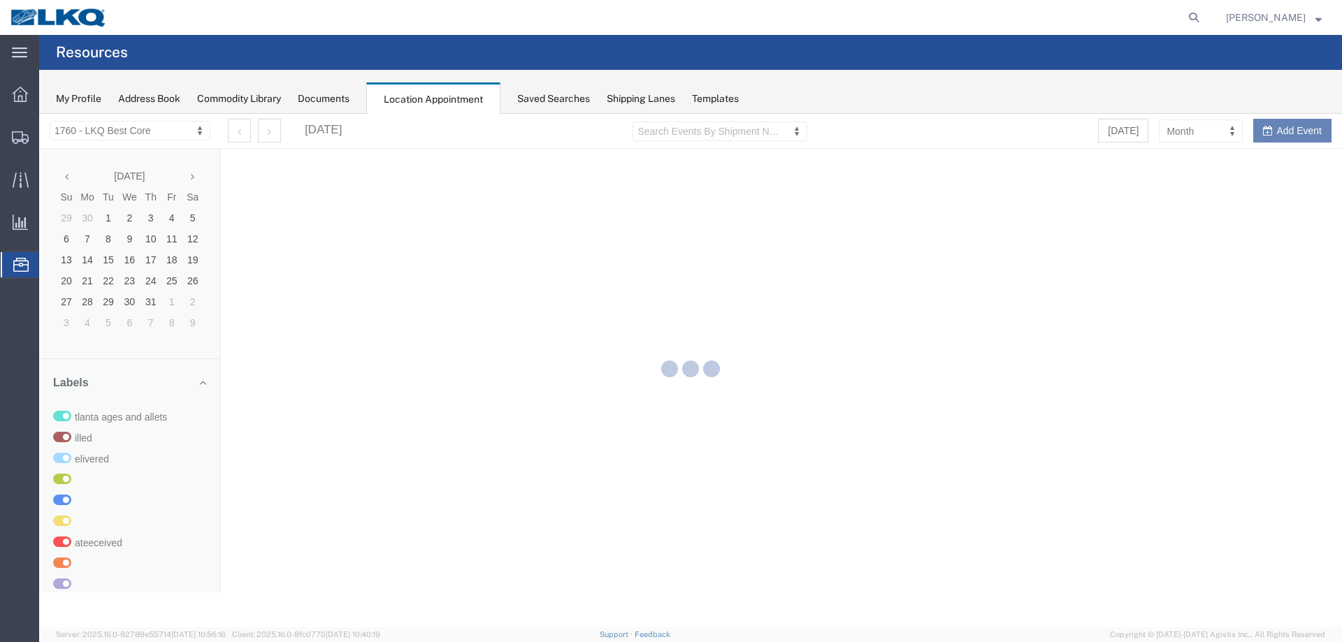
select select "27634"
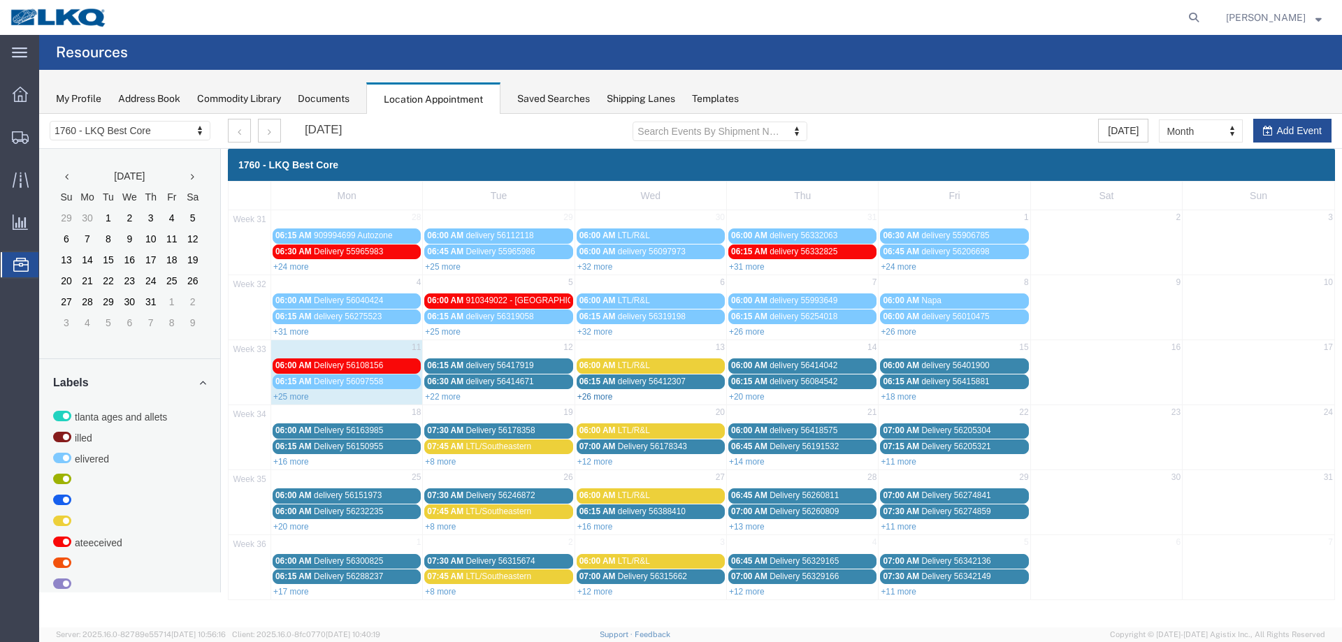
click at [593, 398] on link "+26 more" at bounding box center [595, 397] width 36 height 10
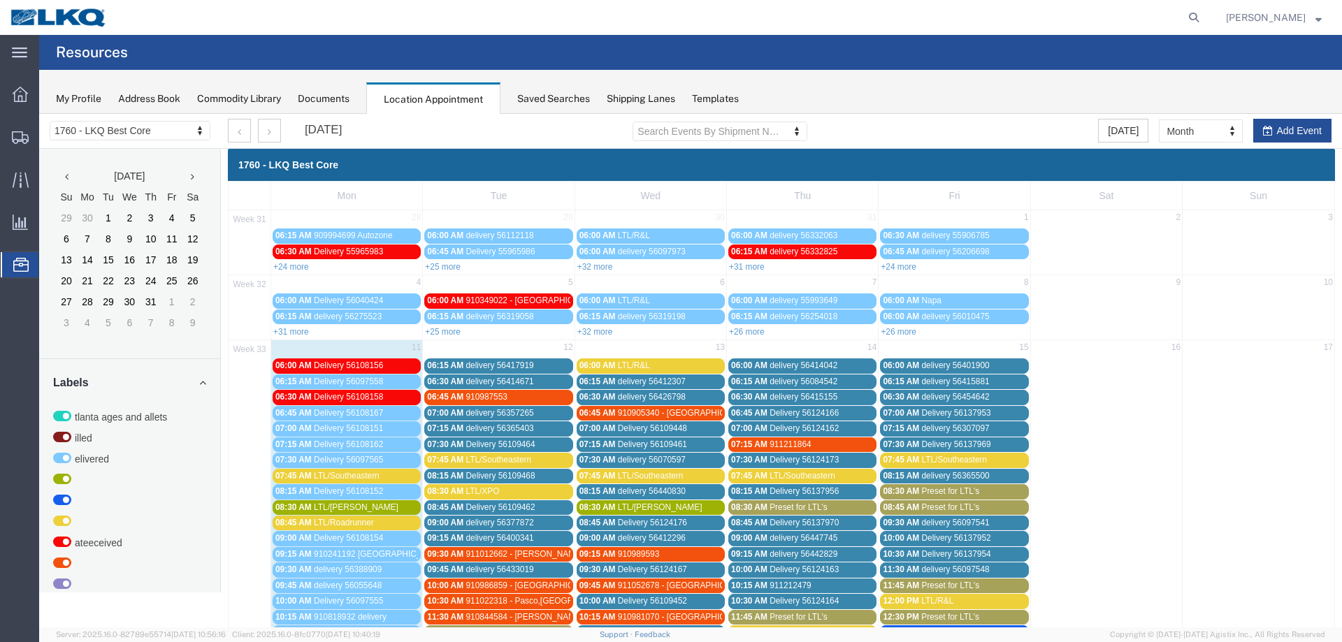
scroll to position [210, 0]
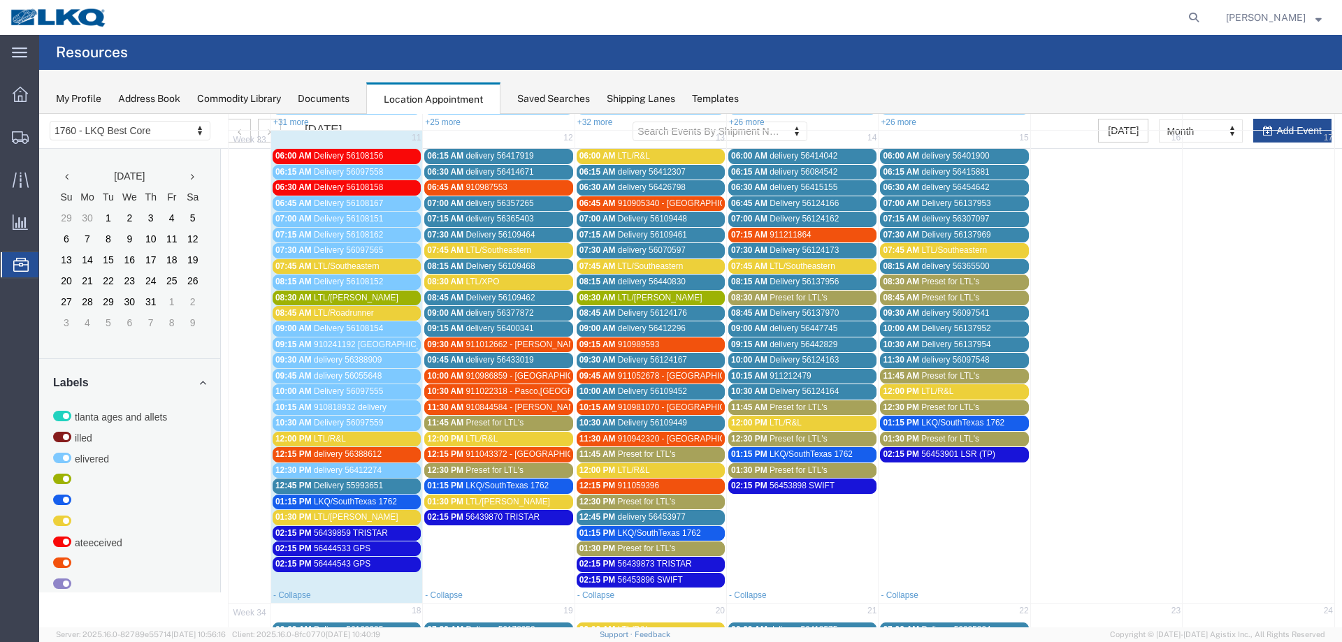
click at [366, 268] on span "LTL/Southeastern" at bounding box center [347, 266] width 66 height 10
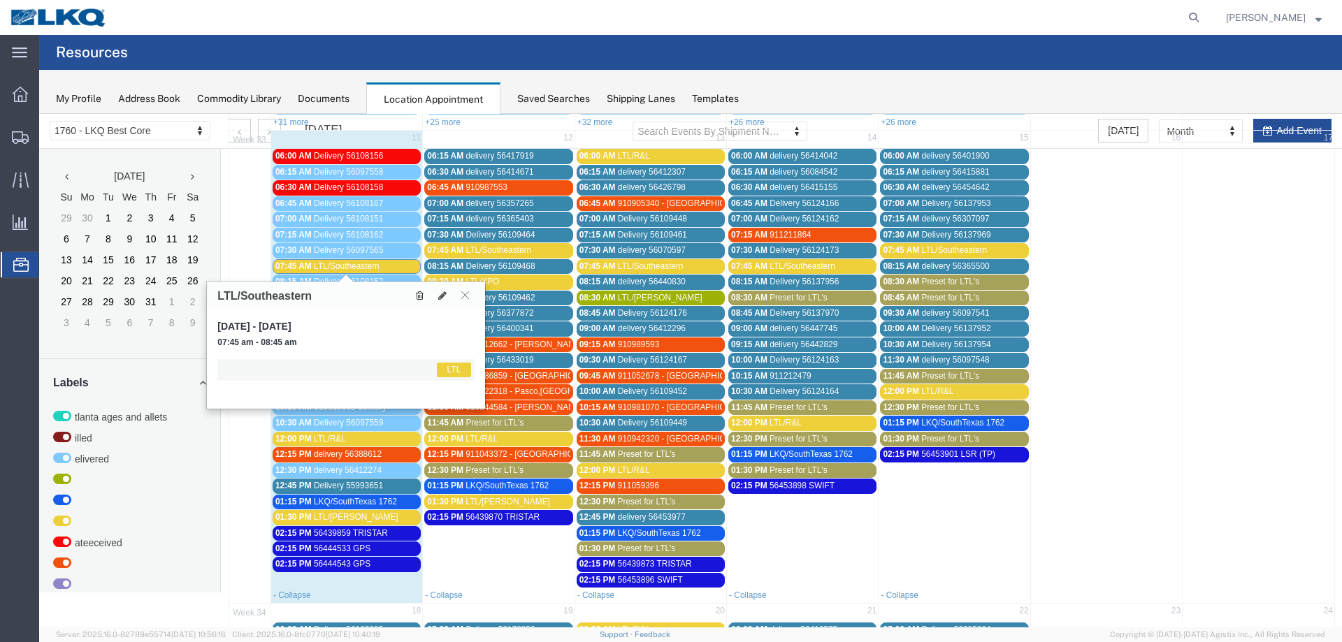
click at [423, 299] on icon at bounding box center [420, 296] width 8 height 10
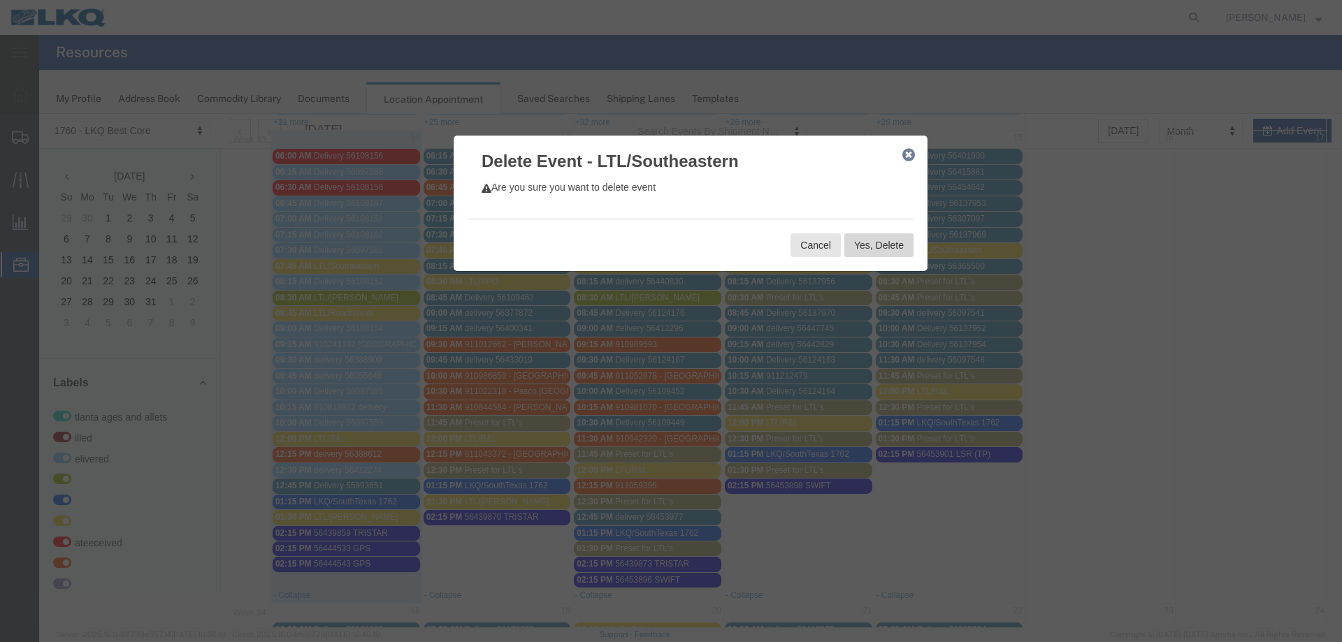
click at [867, 245] on button "Yes, Delete" at bounding box center [878, 245] width 69 height 24
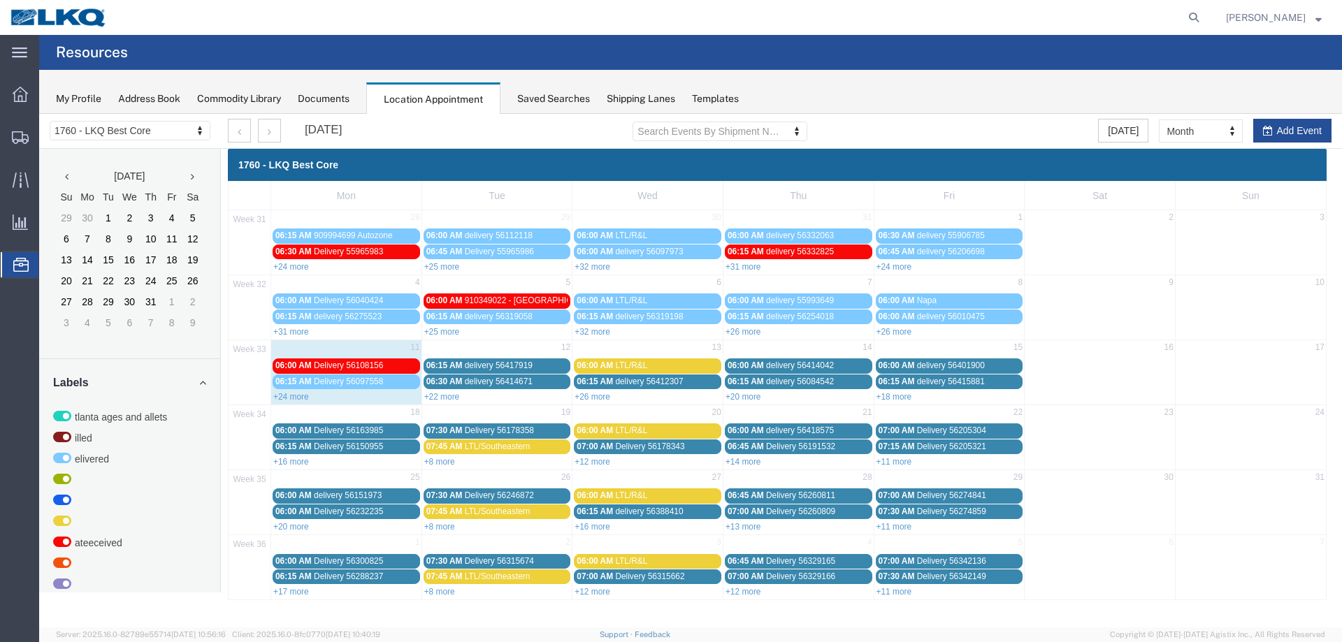
scroll to position [0, 0]
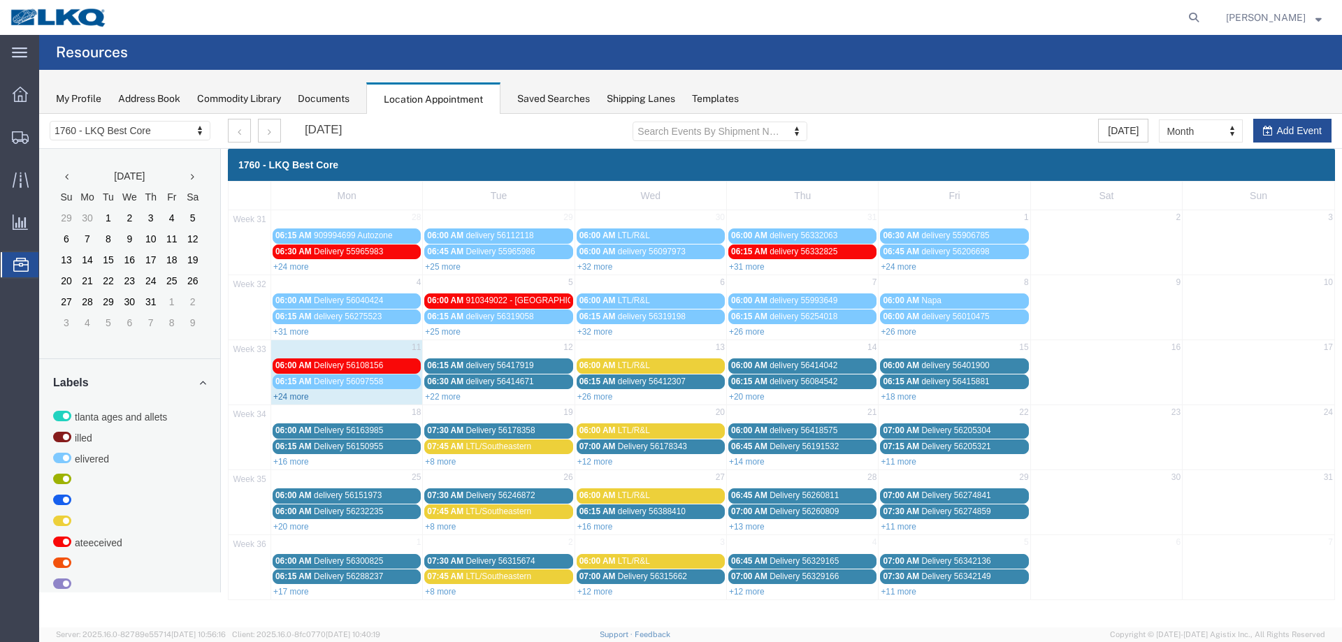
click at [298, 397] on link "+24 more" at bounding box center [291, 397] width 36 height 10
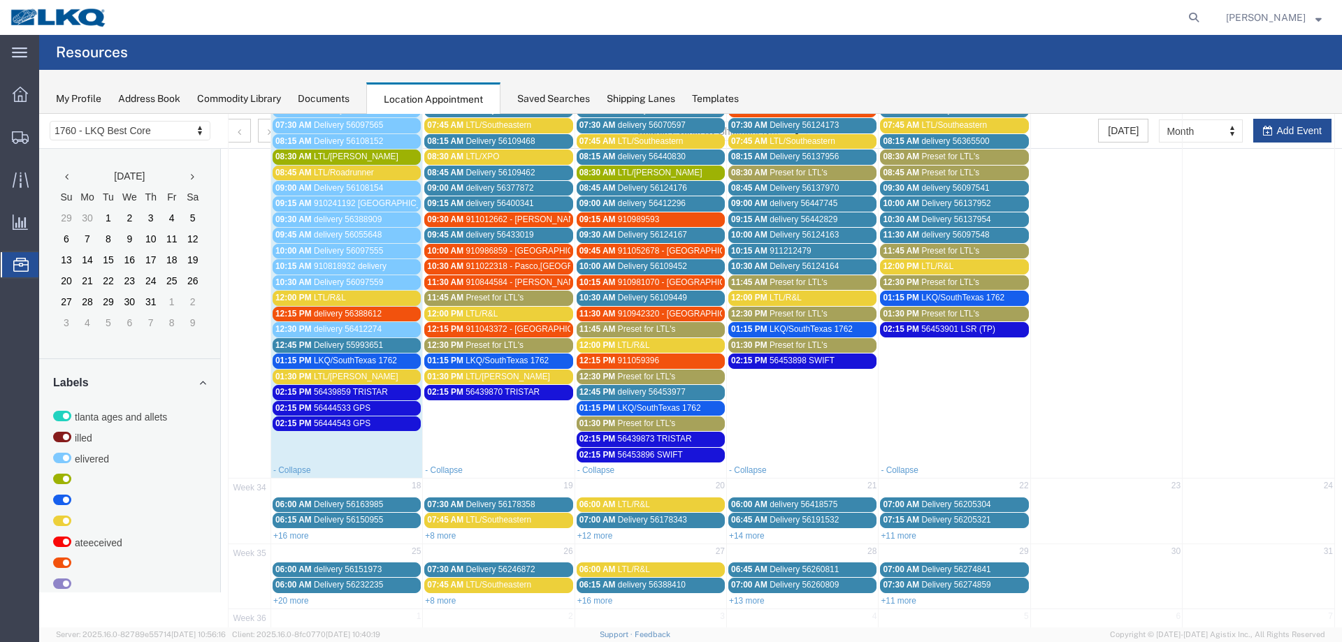
scroll to position [396, 0]
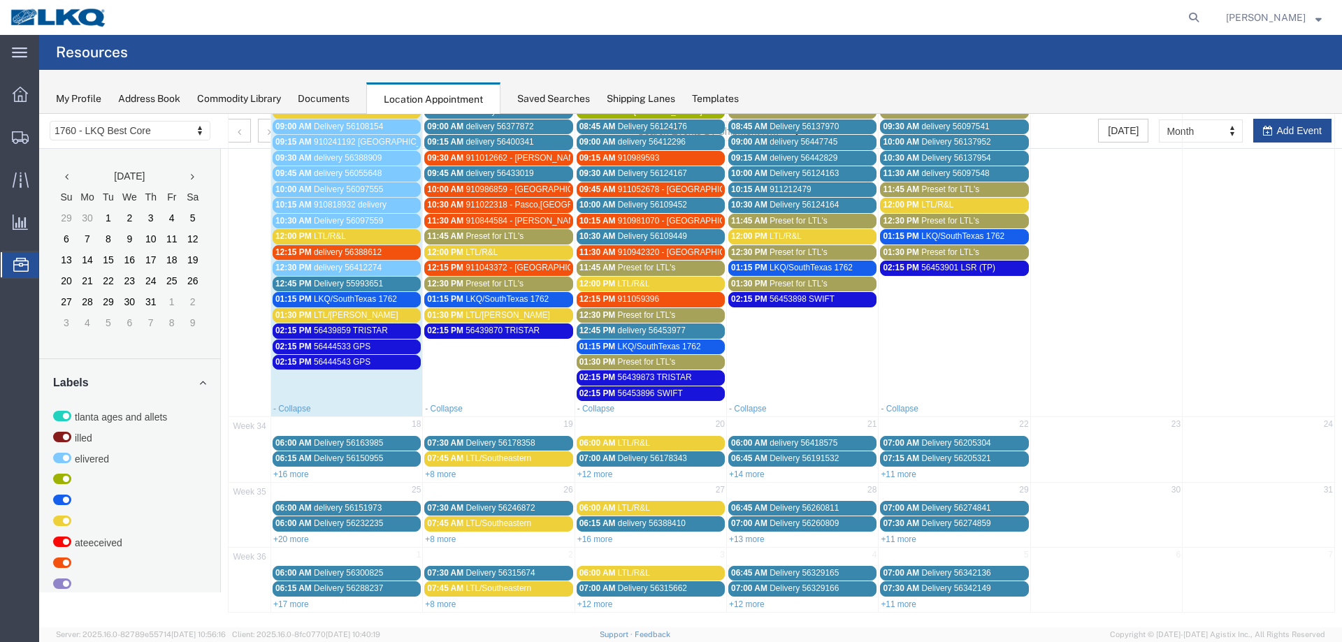
click at [540, 93] on div "Saved Searches" at bounding box center [553, 99] width 73 height 15
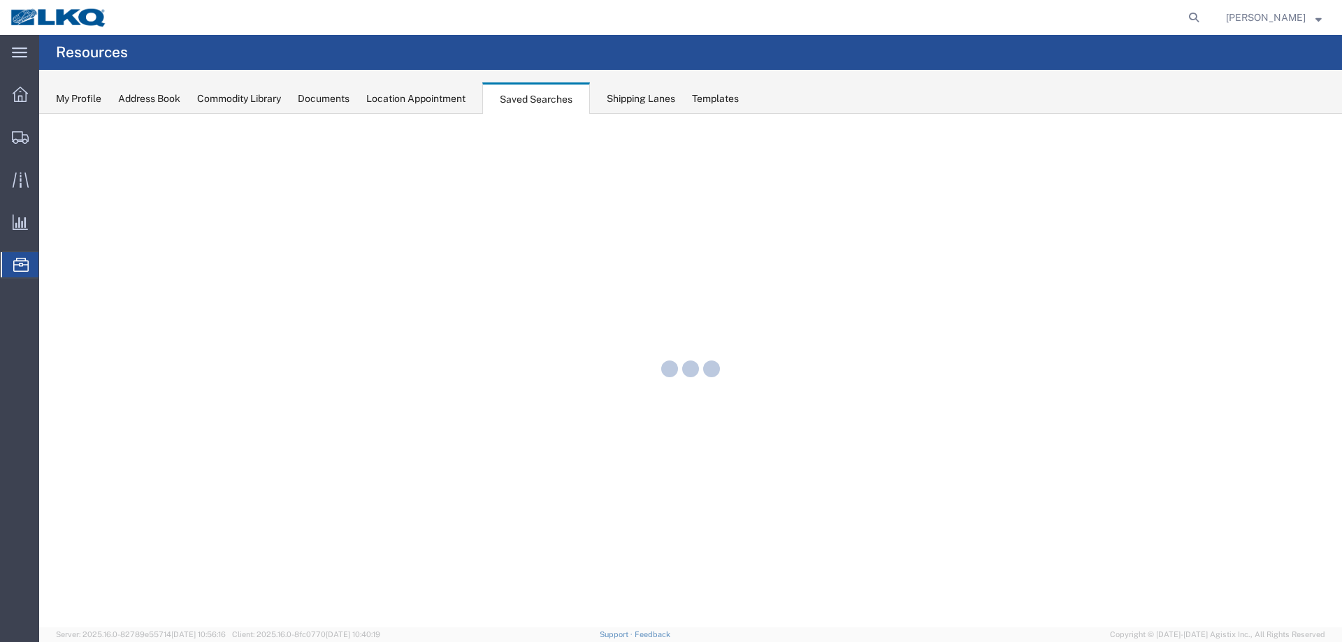
click at [419, 102] on div "Location Appointment" at bounding box center [415, 99] width 99 height 15
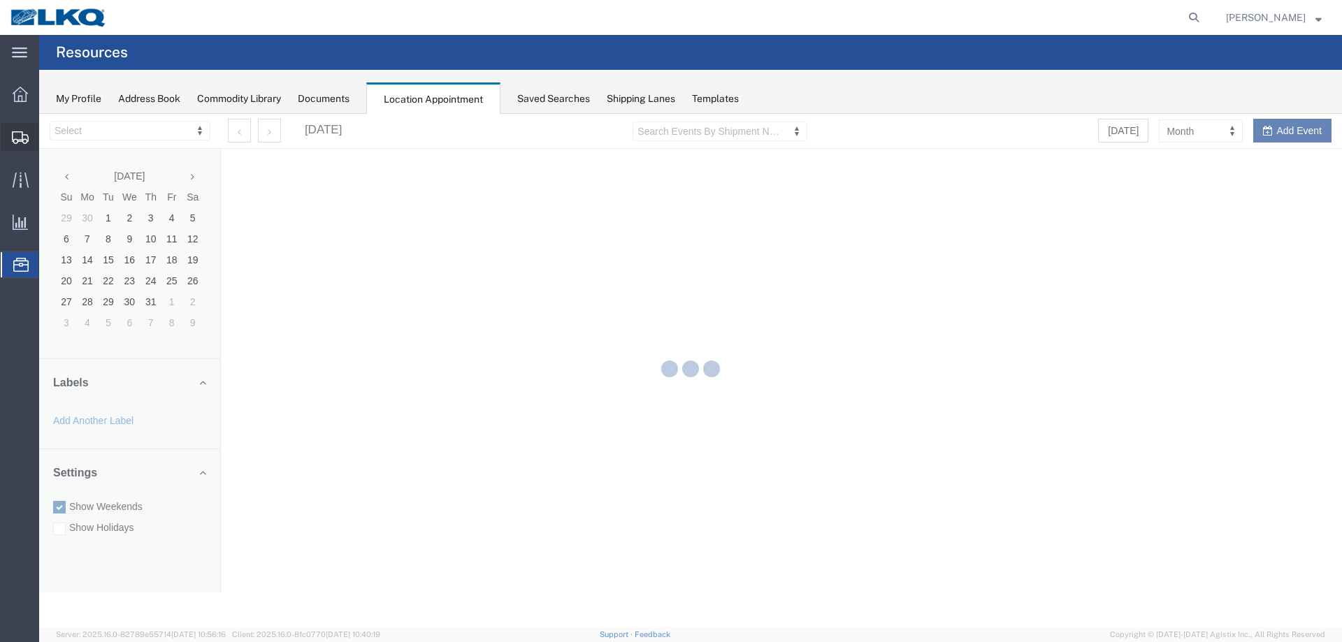
select select "27634"
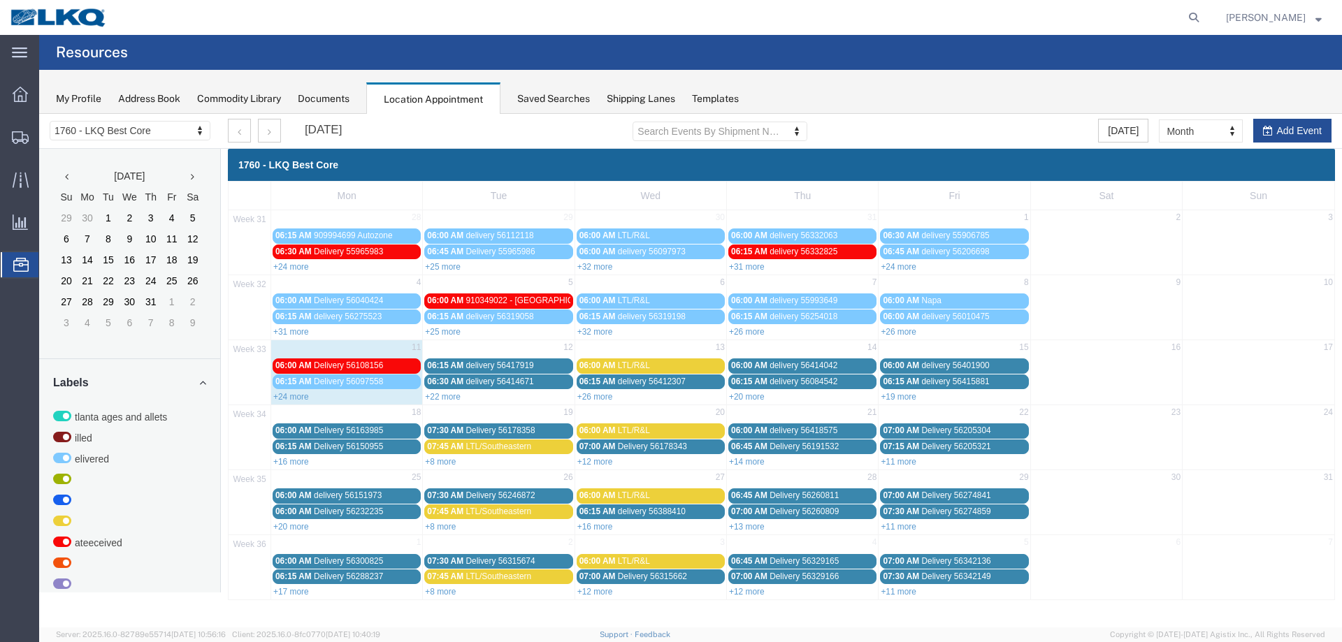
click at [767, 20] on div at bounding box center [661, 17] width 1088 height 35
type input "5"
type input "56412296"
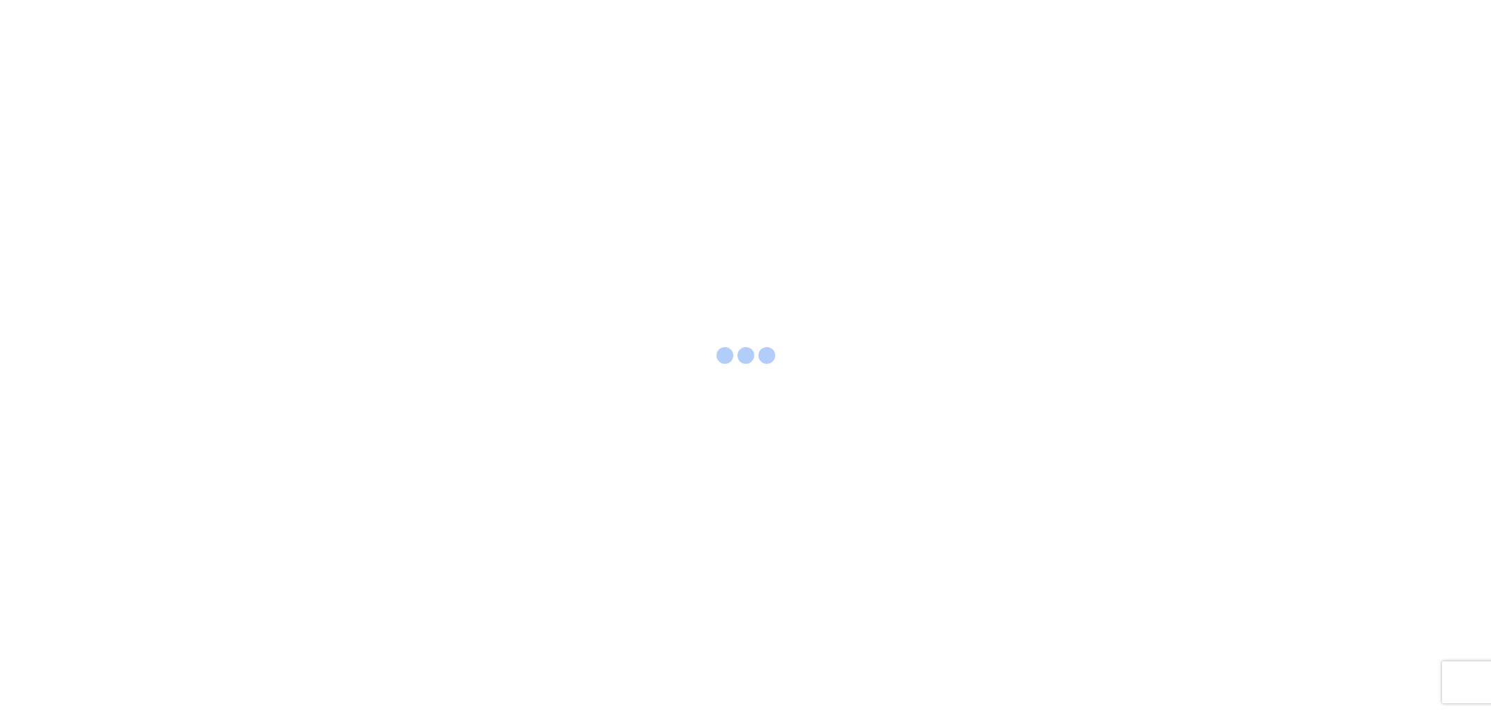
select select "FULL"
select select "LBS"
